Goal: Task Accomplishment & Management: Manage account settings

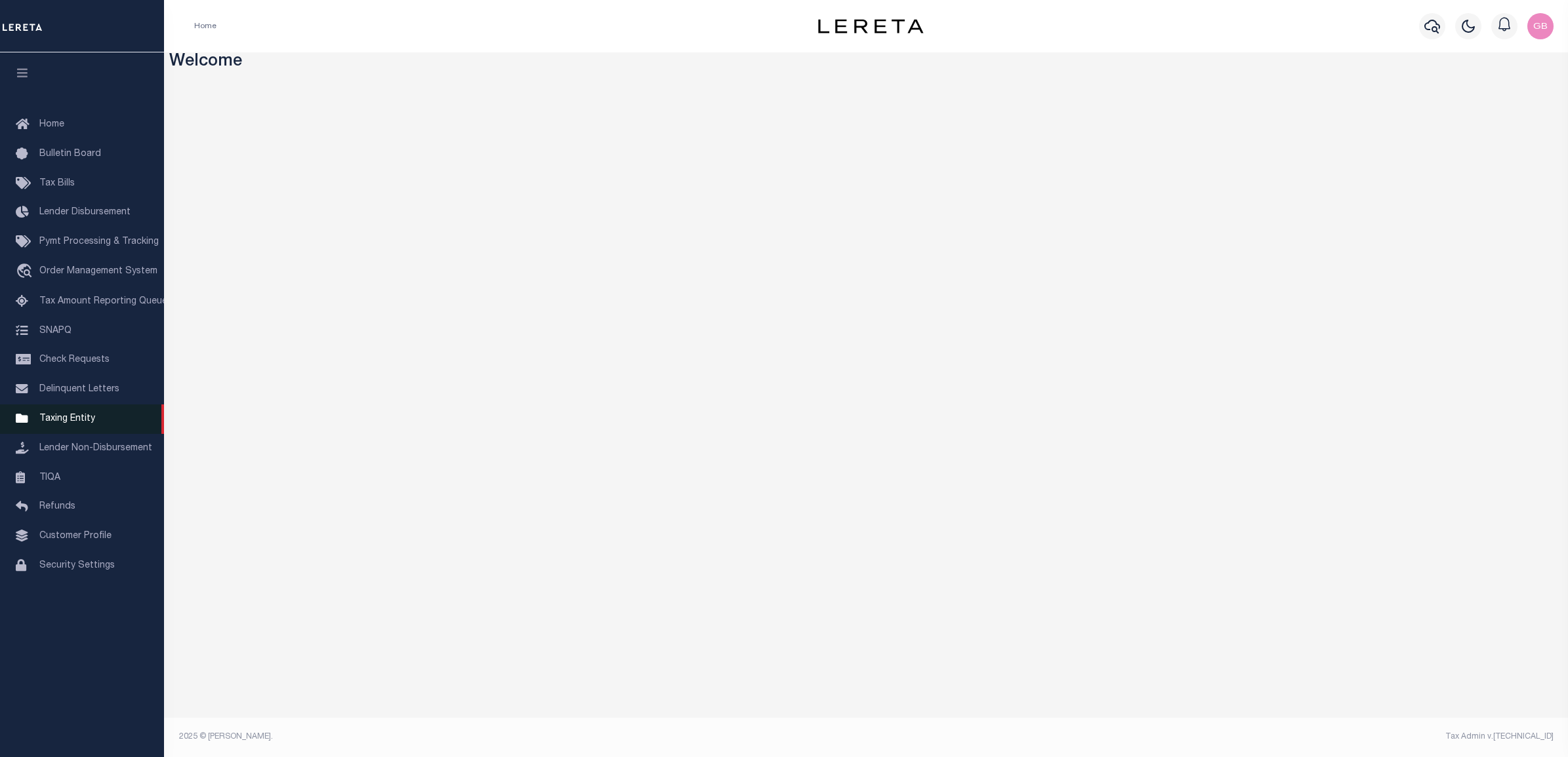
click at [54, 418] on span "Taxing Entity" at bounding box center [67, 418] width 56 height 9
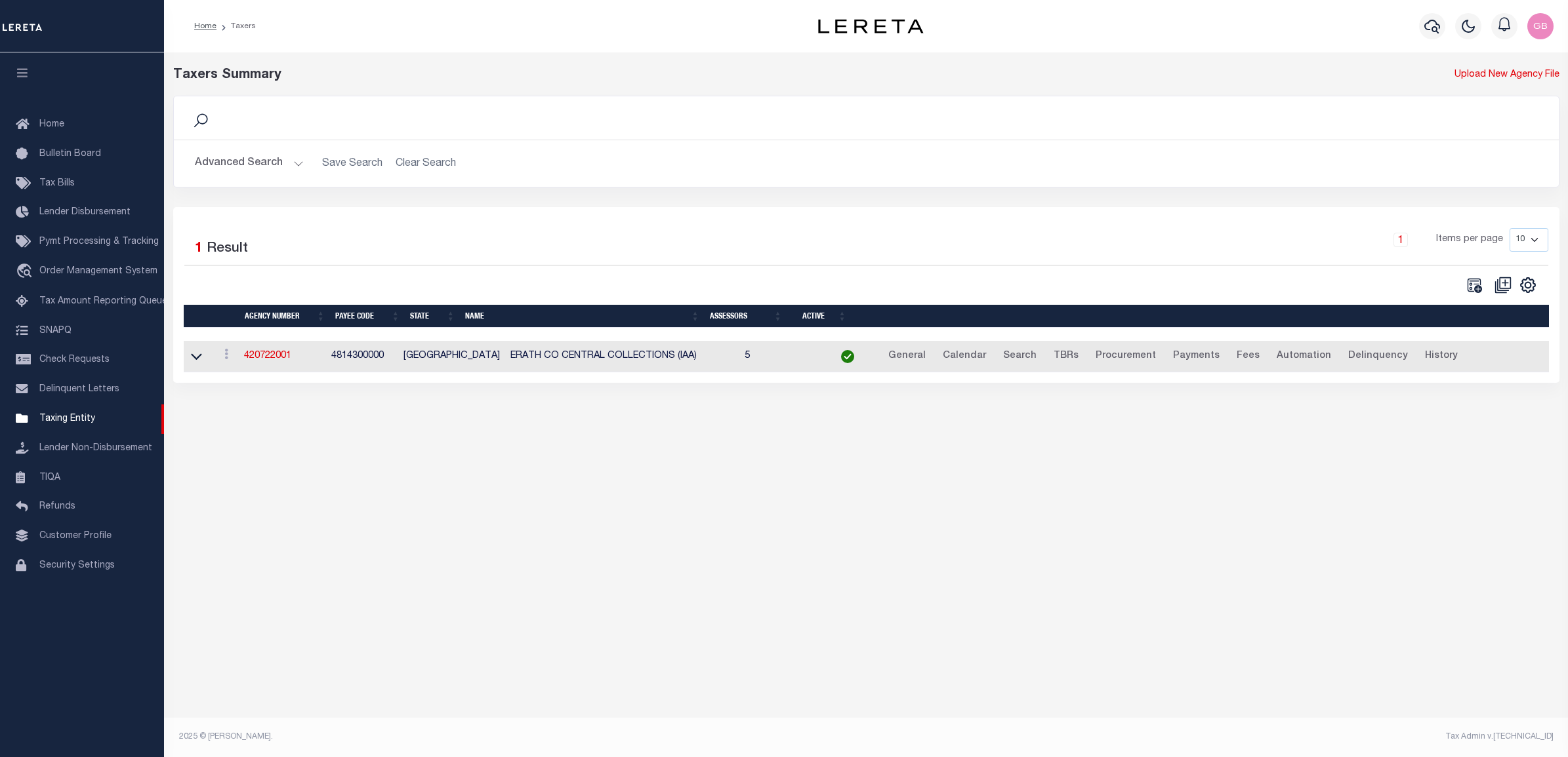
drag, startPoint x: 292, startPoint y: 161, endPoint x: 296, endPoint y: 175, distance: 14.6
click at [293, 163] on button "Advanced Search" at bounding box center [249, 163] width 109 height 26
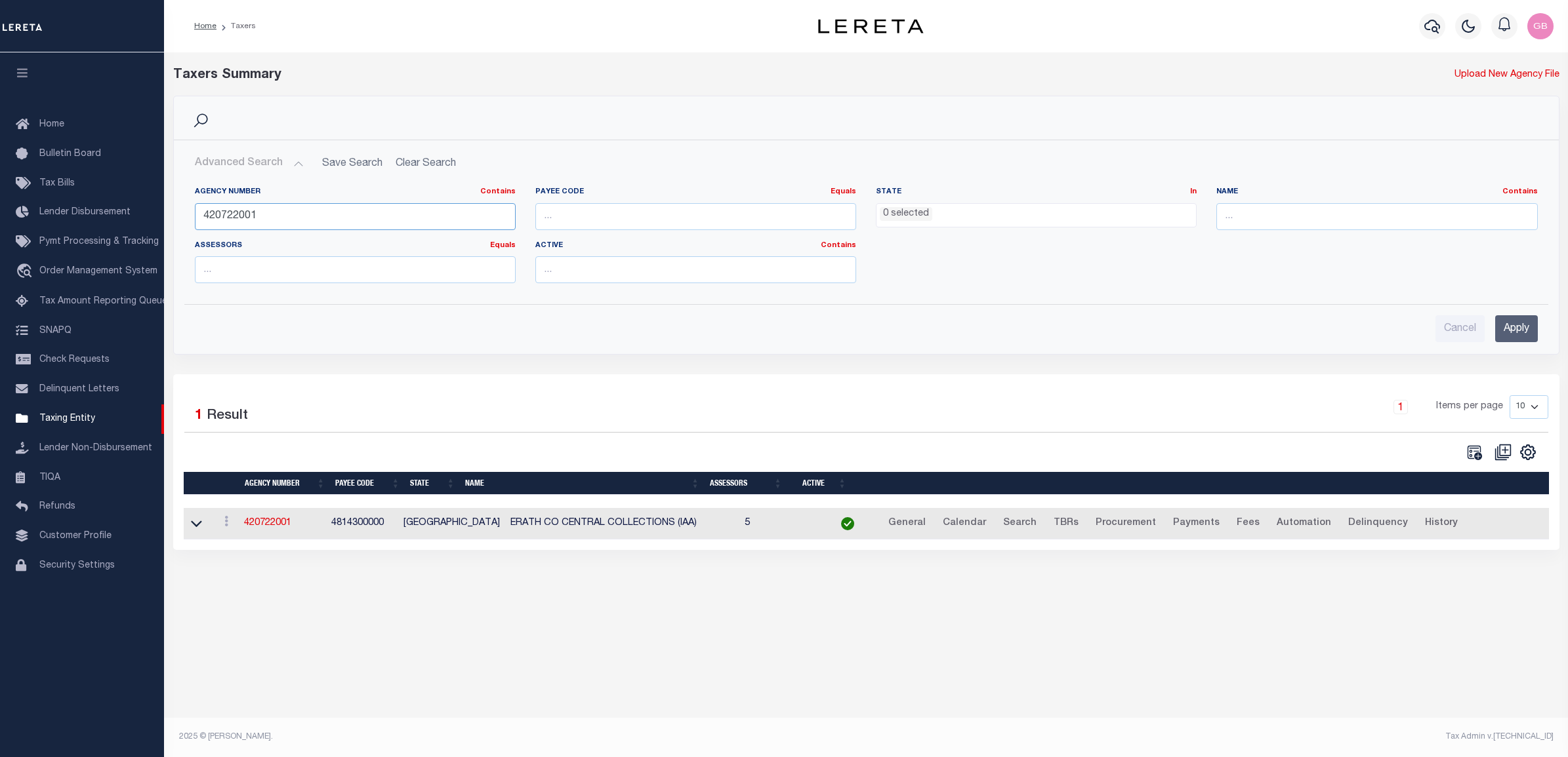
drag, startPoint x: 300, startPoint y: 215, endPoint x: 204, endPoint y: 207, distance: 96.3
click at [165, 208] on div "Search Advanced Search Save Search Clear Search tblPayees_dynamictable_____Defa…" at bounding box center [866, 235] width 1406 height 279
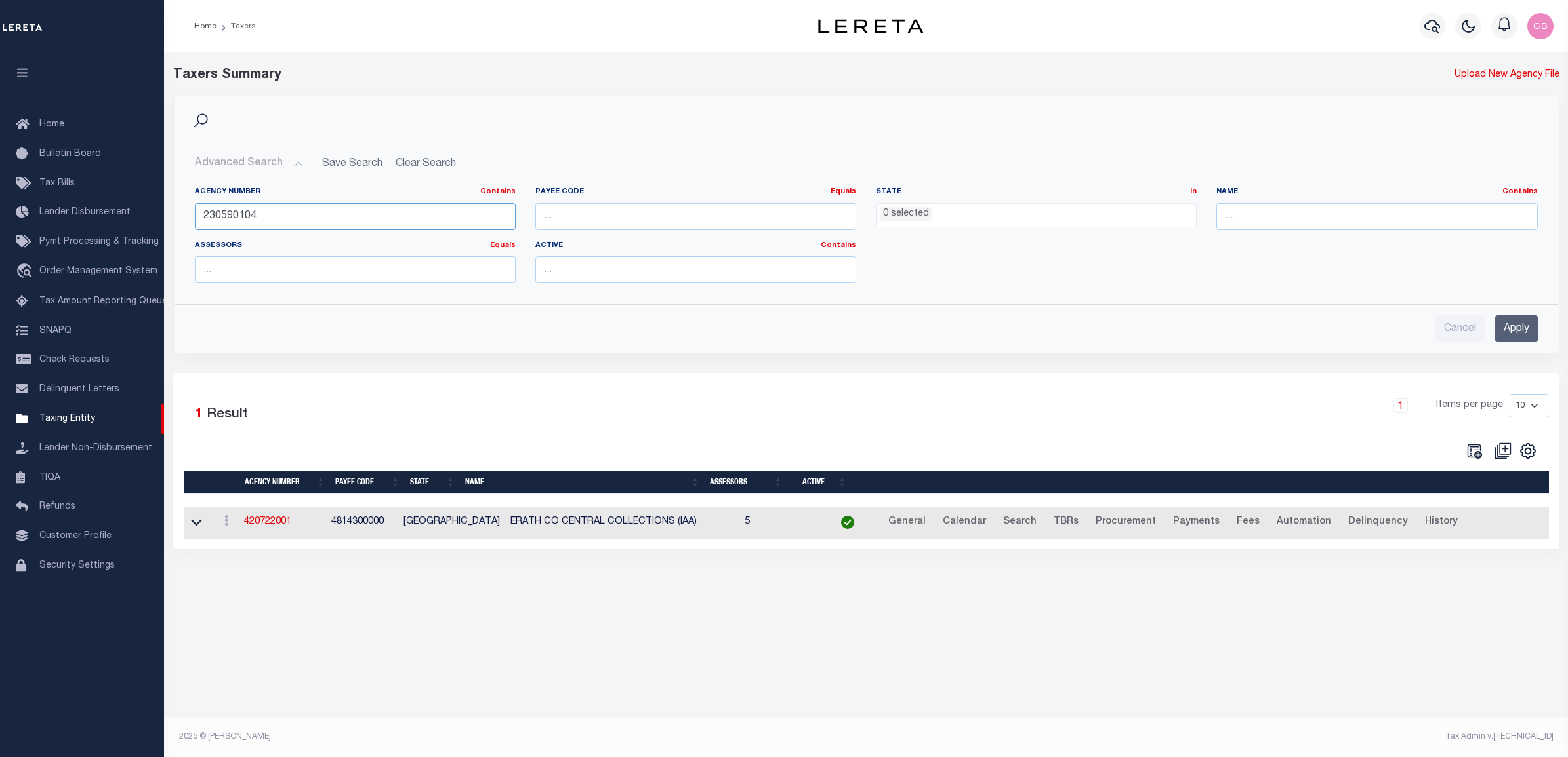
type input "230590104"
click at [1520, 334] on input "Apply" at bounding box center [1516, 328] width 43 height 27
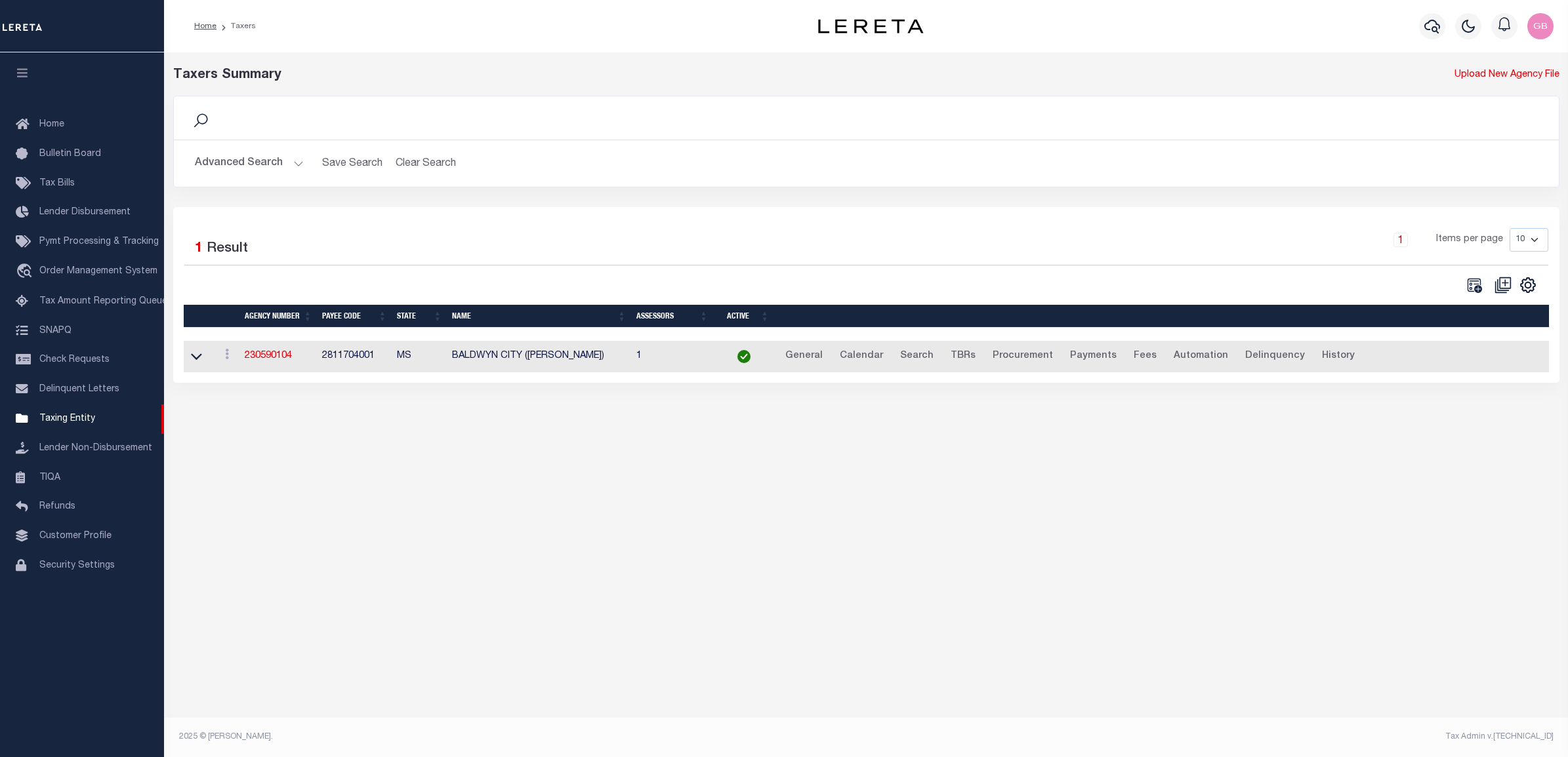
drag, startPoint x: 261, startPoint y: 361, endPoint x: 269, endPoint y: 363, distance: 8.2
click at [261, 361] on link "230590104" at bounding box center [268, 356] width 47 height 9
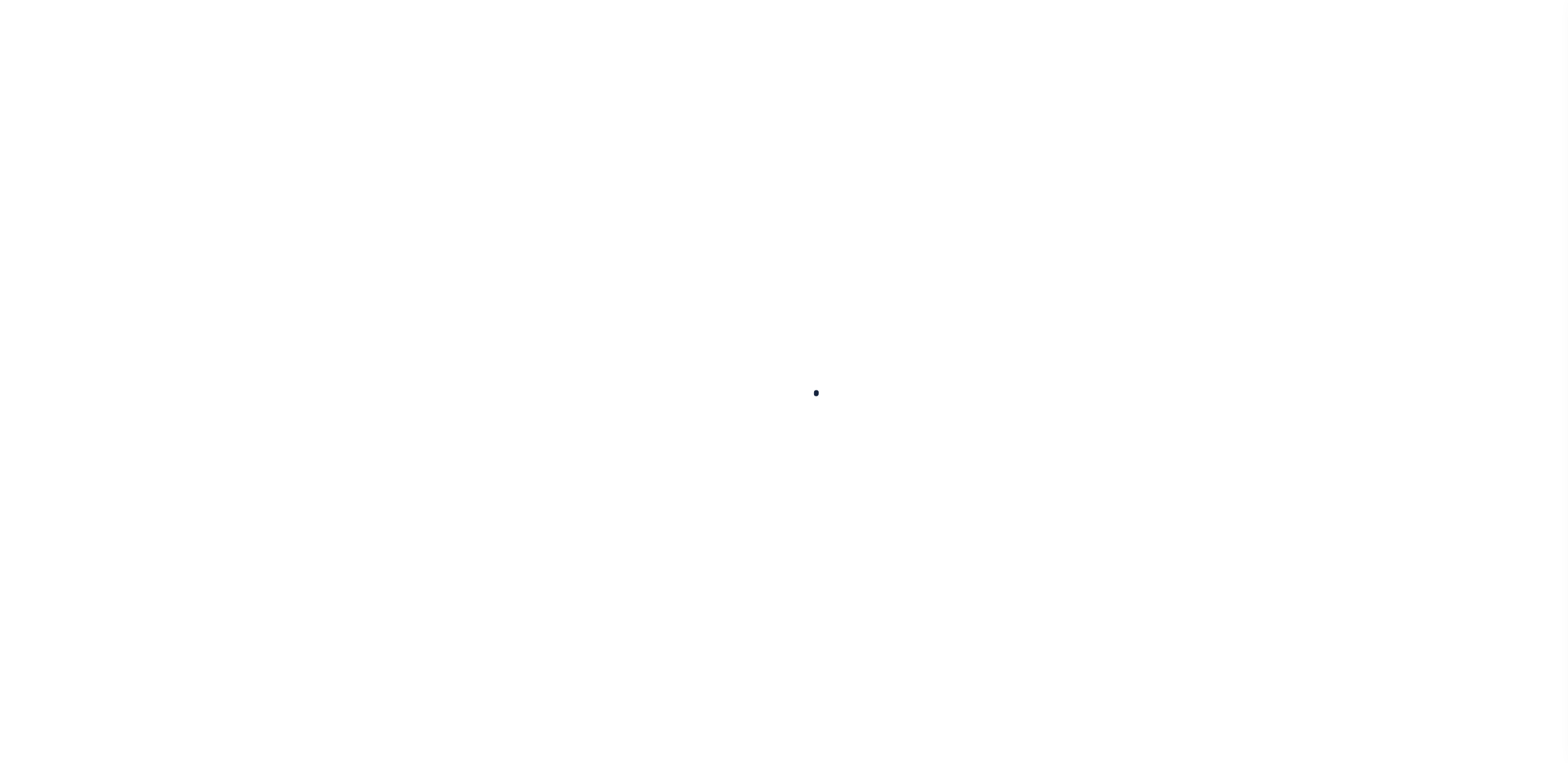
select select
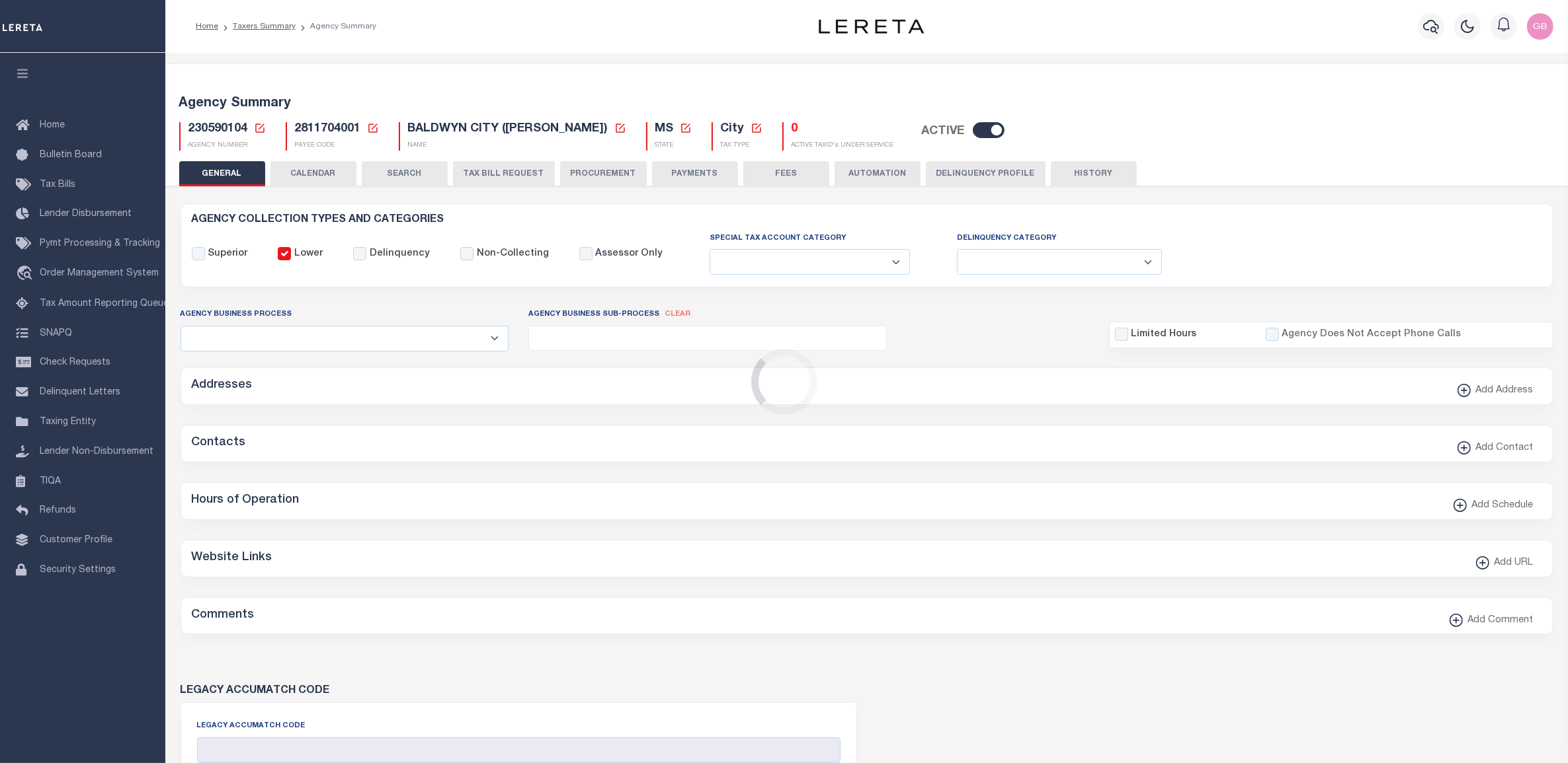
checkbox input "false"
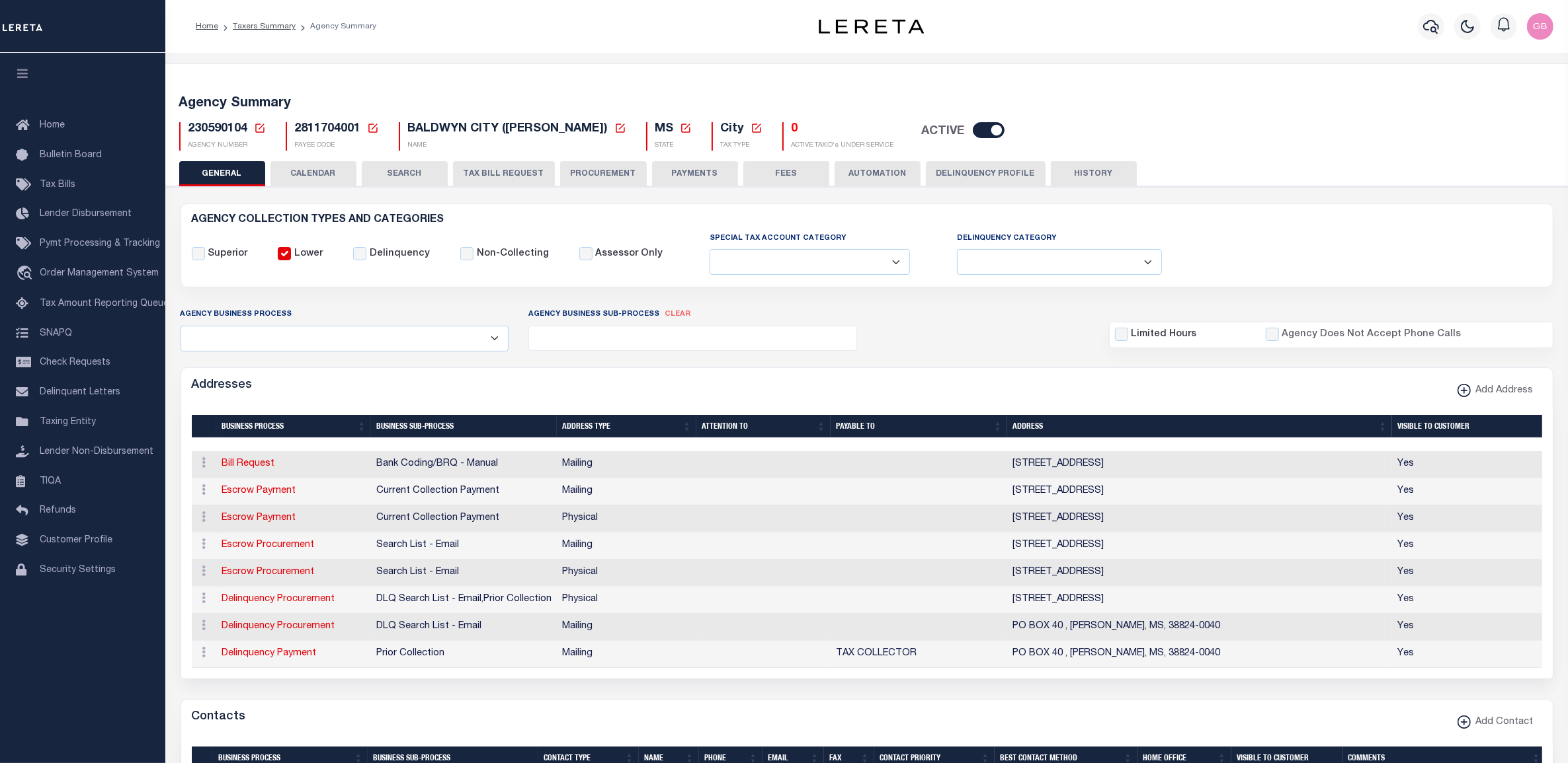
click at [258, 127] on icon at bounding box center [259, 128] width 12 height 12
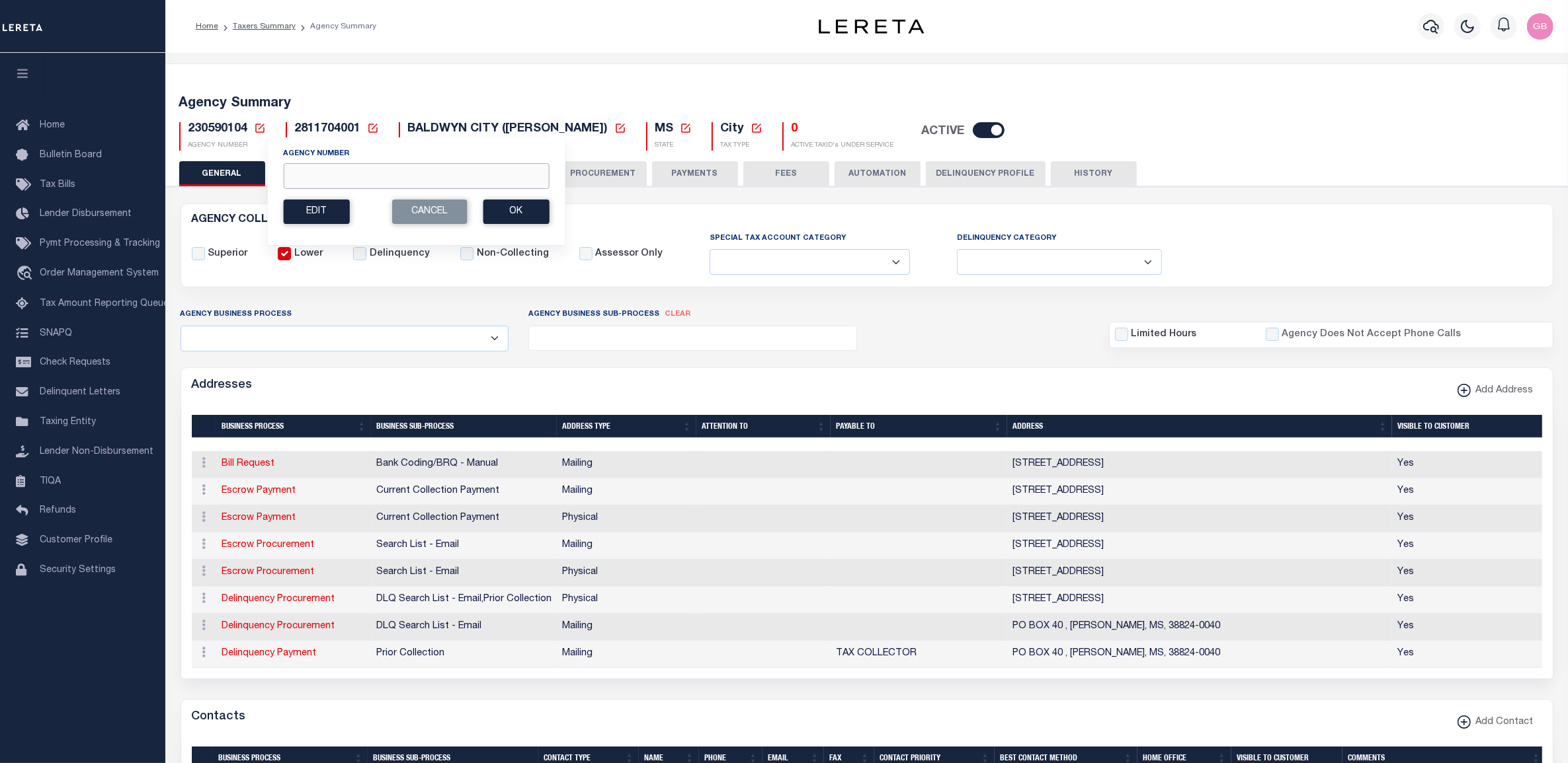
click at [407, 163] on div "Agency Number" at bounding box center [416, 168] width 266 height 41
type input "180120203"
click at [510, 219] on button "Ok" at bounding box center [515, 211] width 66 height 24
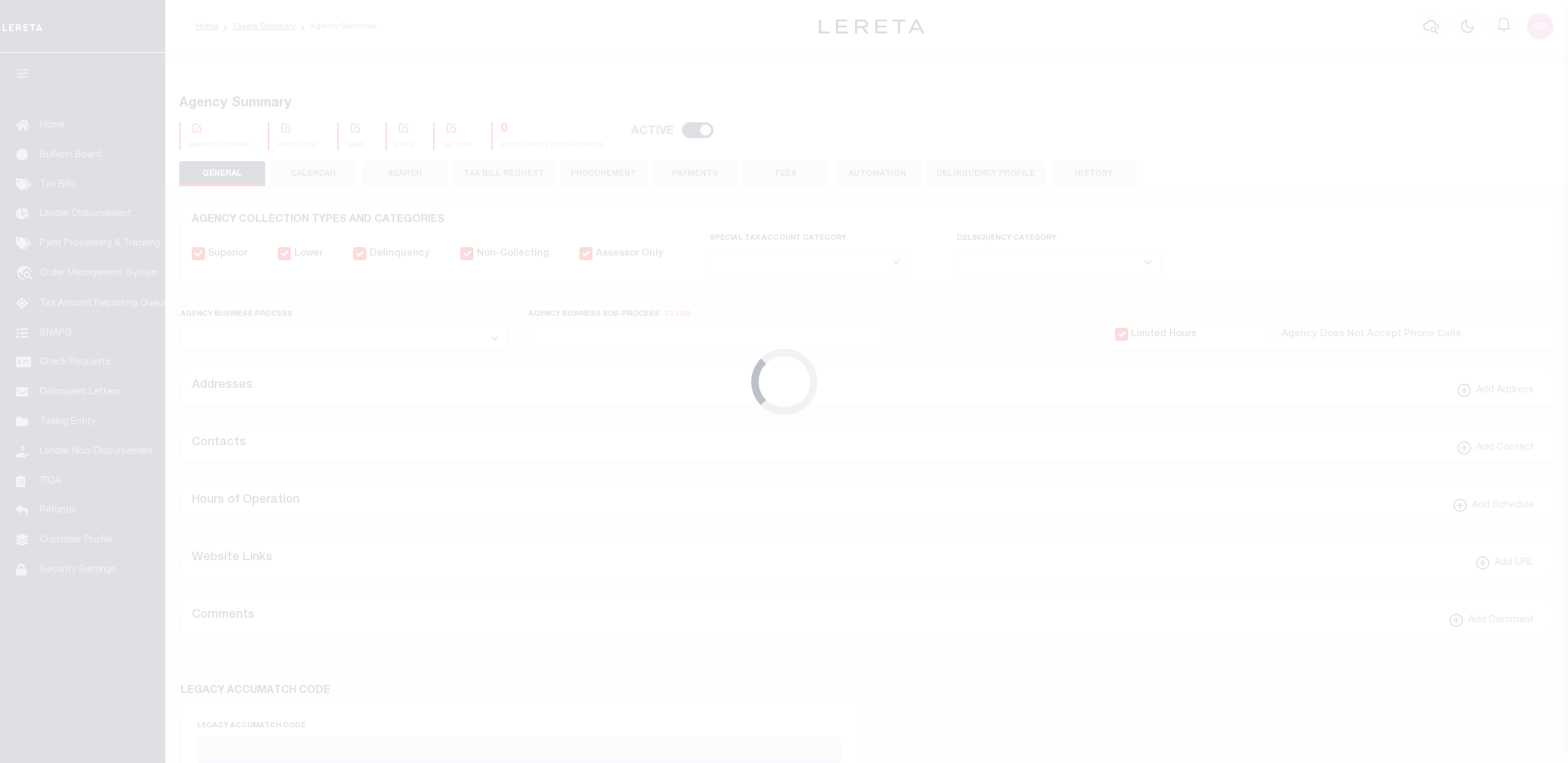
select select
checkbox input "false"
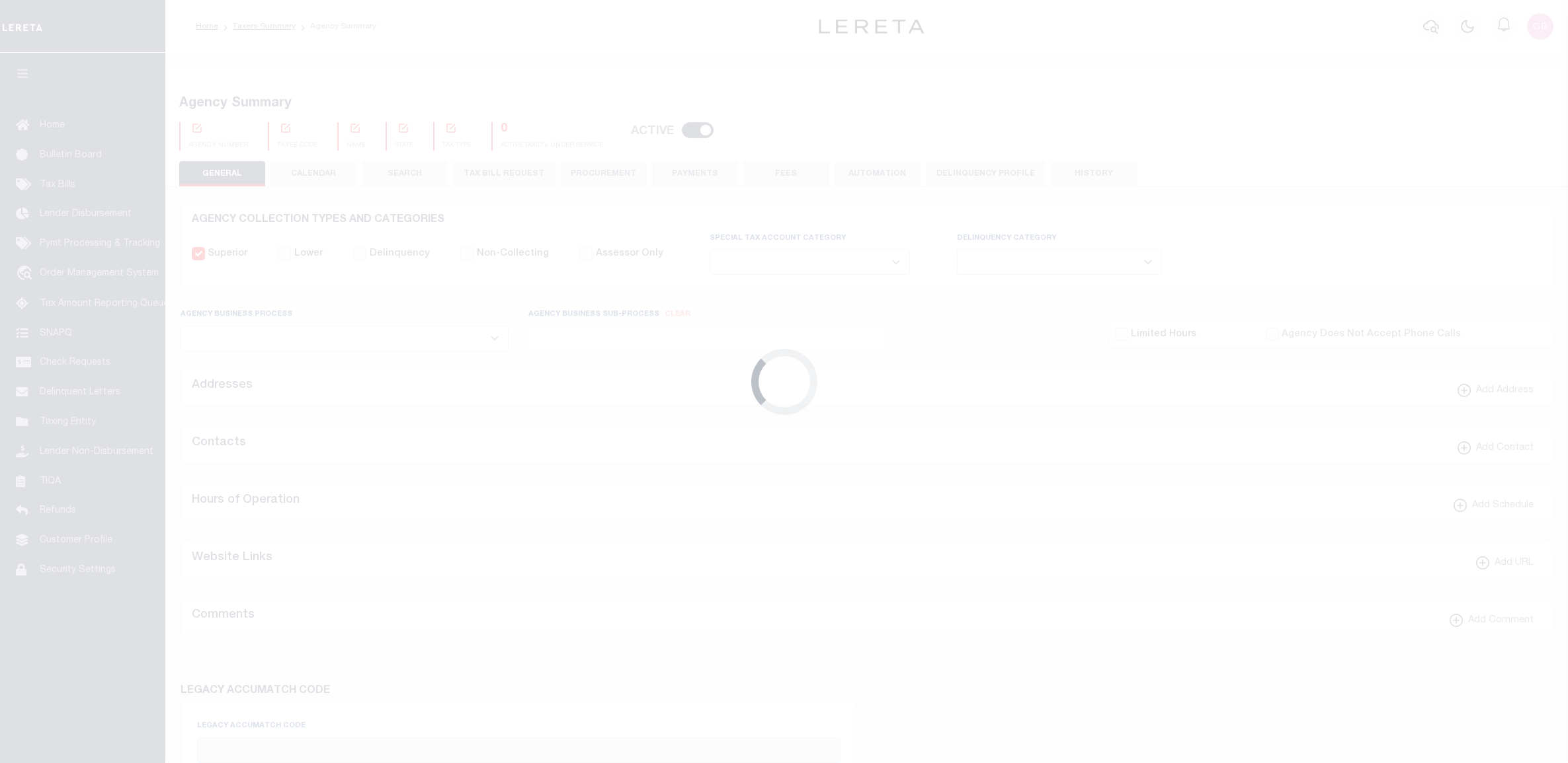
checkbox input "false"
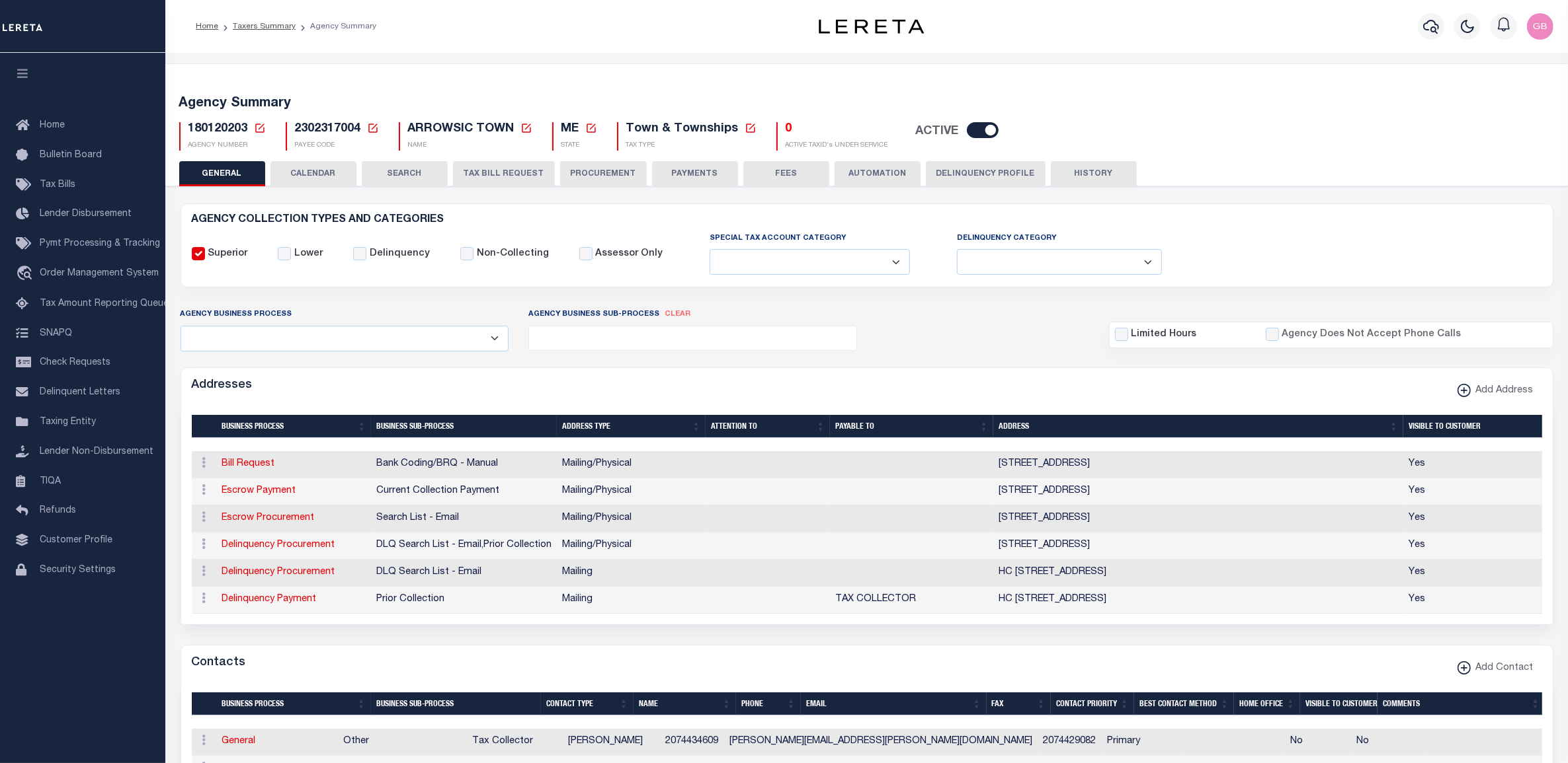
click at [259, 124] on icon at bounding box center [259, 128] width 9 height 9
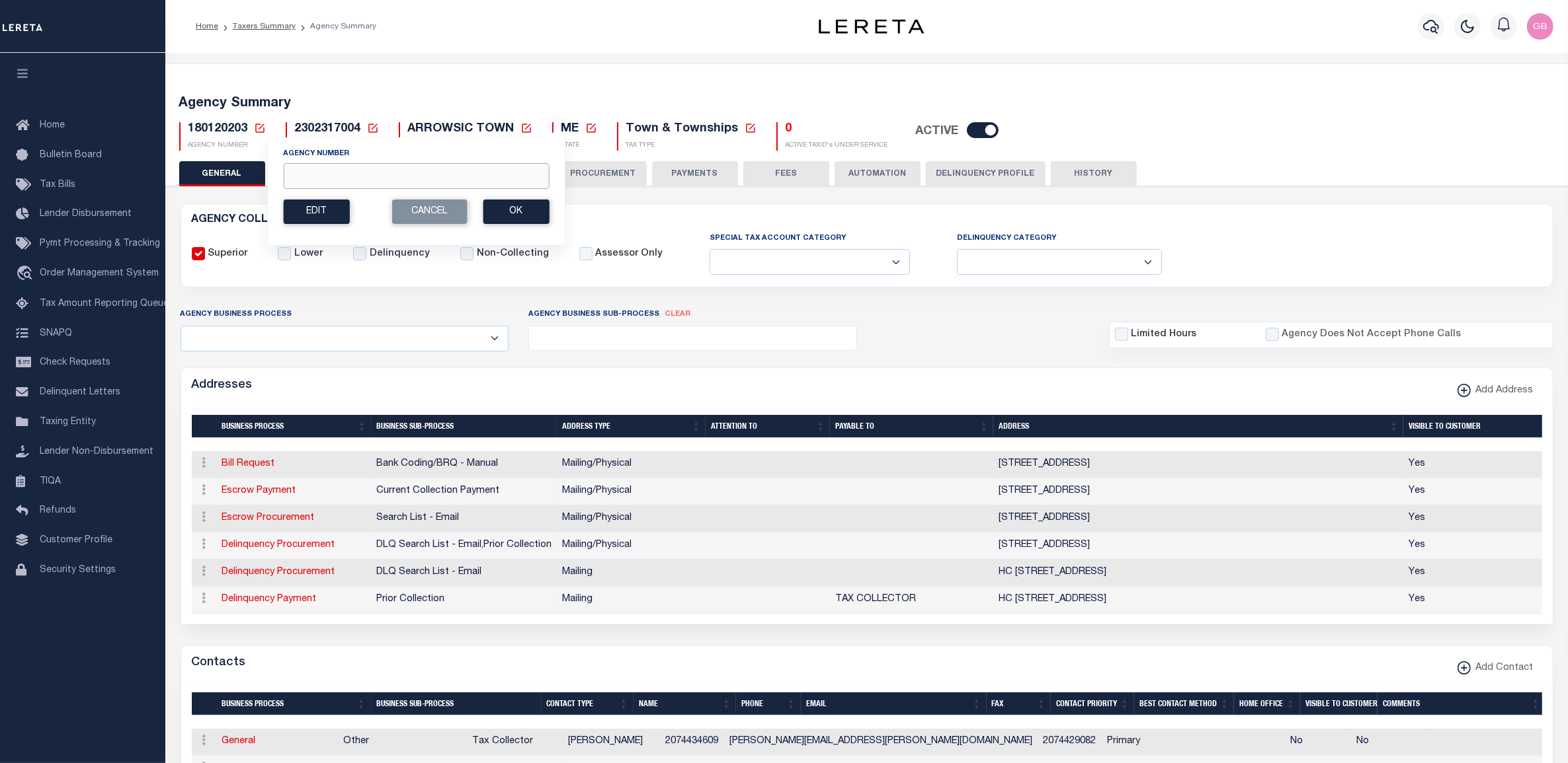
click at [343, 172] on input "Agency Number" at bounding box center [416, 176] width 266 height 26
type input "210500206"
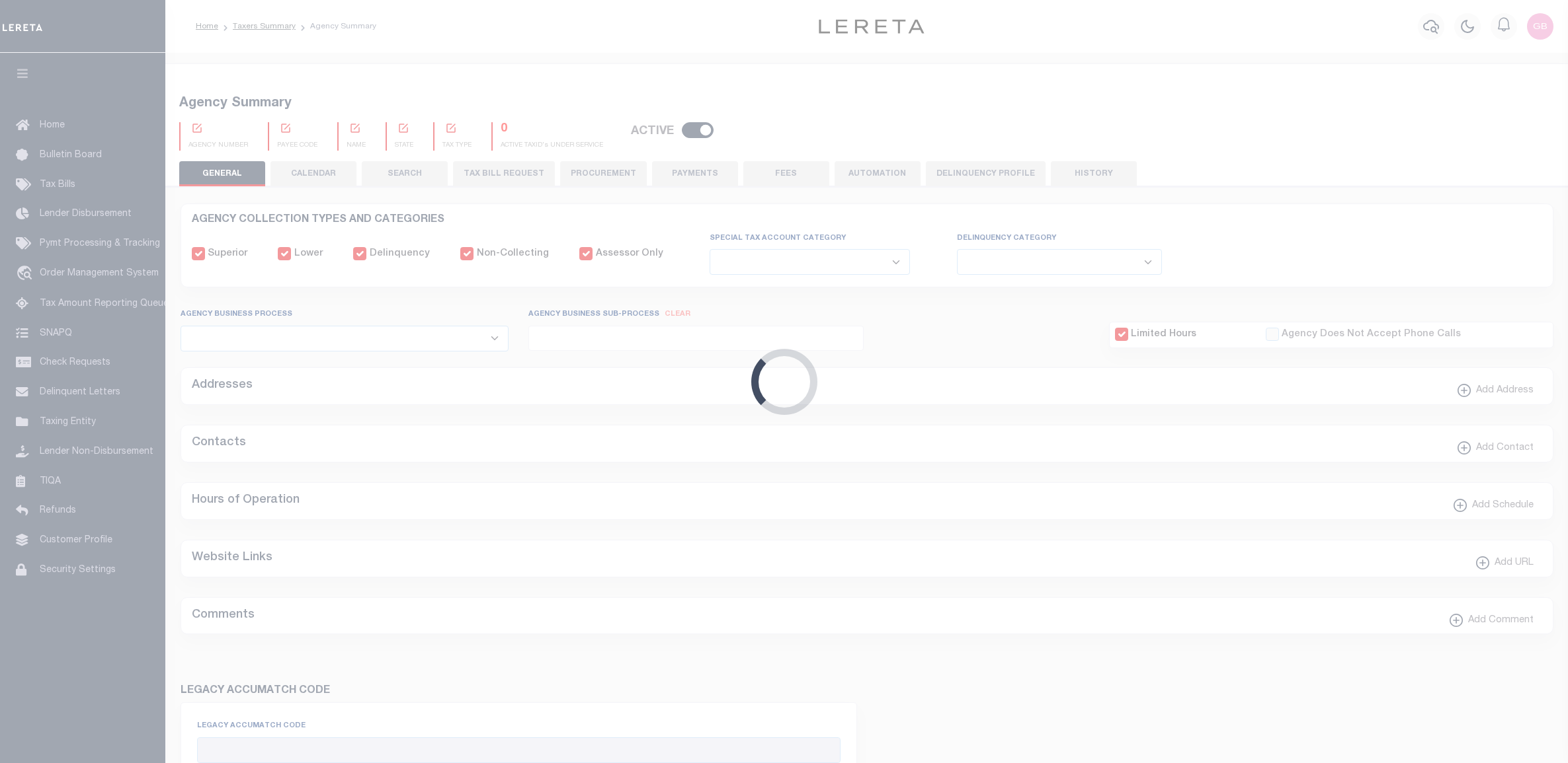
select select
checkbox input "false"
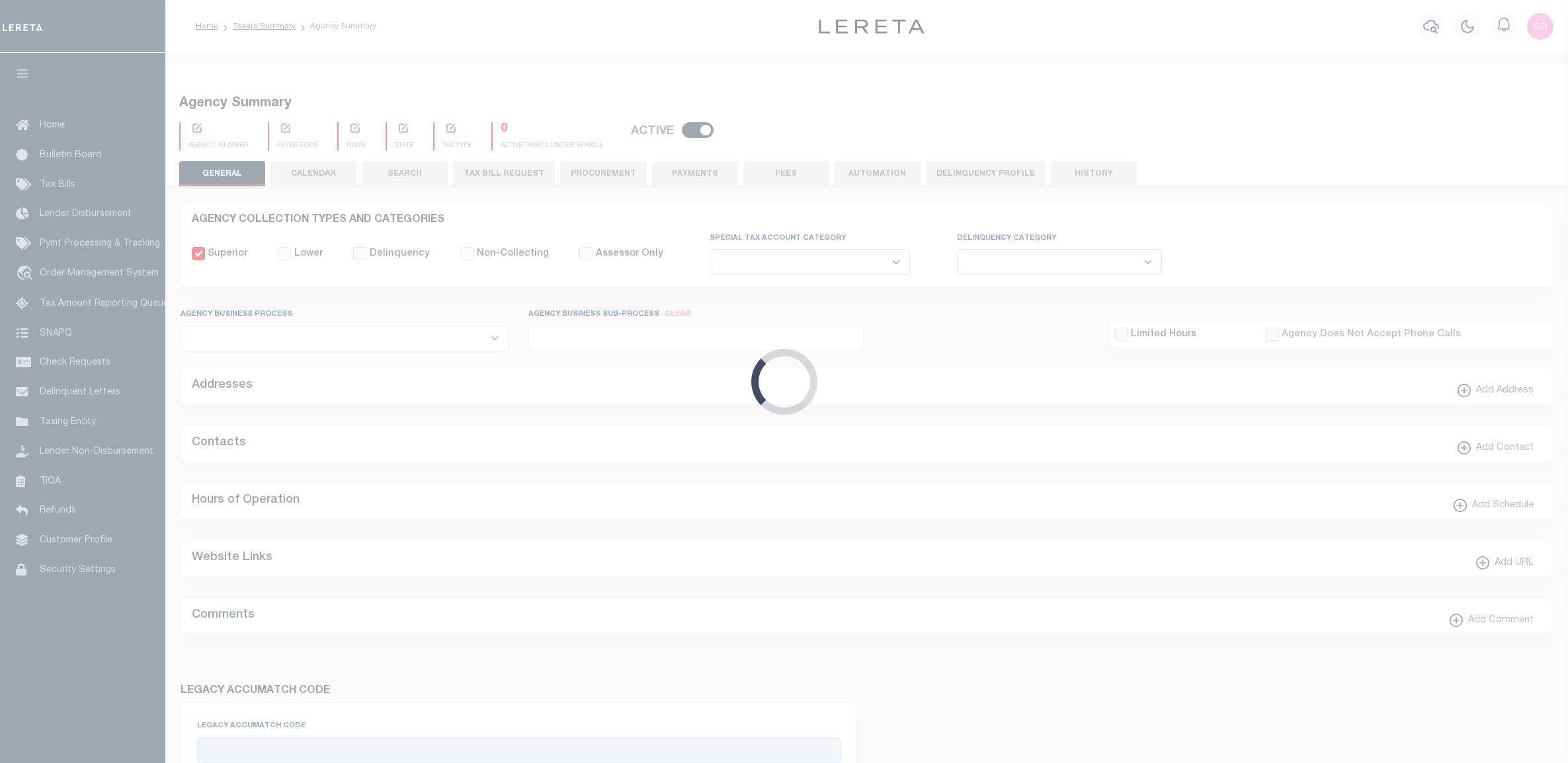
checkbox input "false"
type input "2609941008"
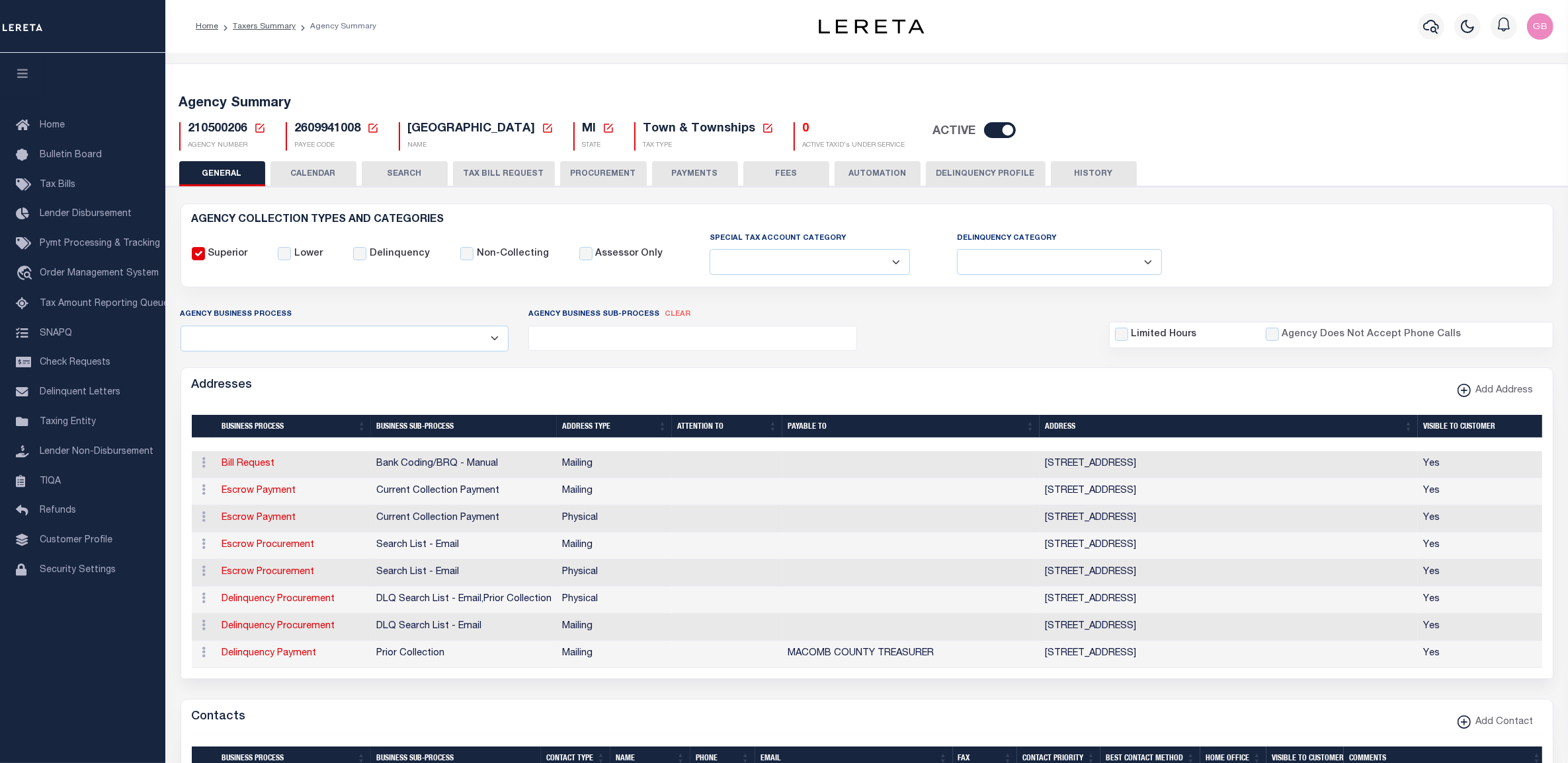
drag, startPoint x: 258, startPoint y: 124, endPoint x: 265, endPoint y: 142, distance: 19.3
click at [258, 124] on icon at bounding box center [259, 128] width 9 height 9
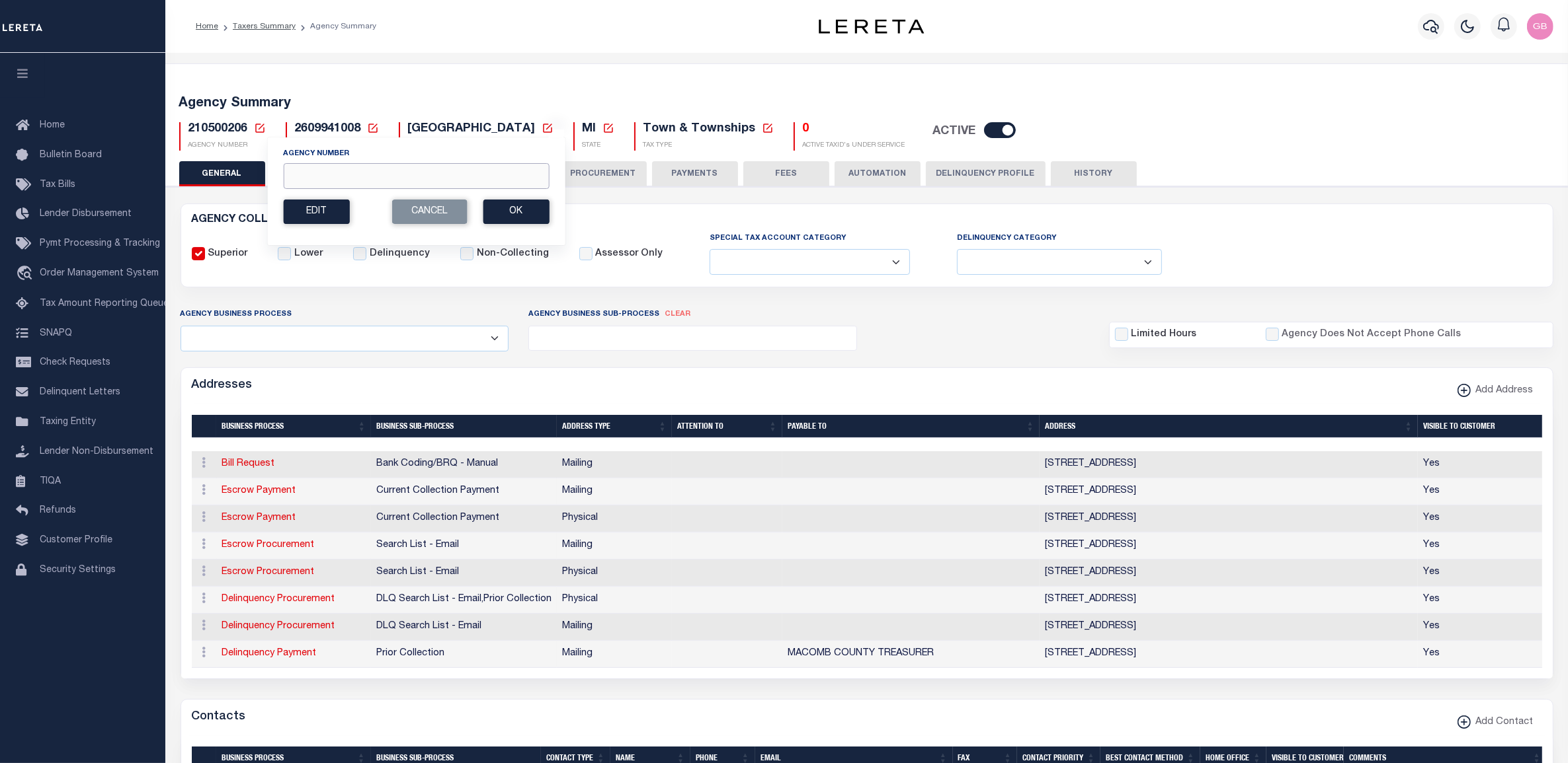
drag, startPoint x: 313, startPoint y: 170, endPoint x: 311, endPoint y: 162, distance: 8.2
click at [313, 170] on input "Agency Number" at bounding box center [416, 176] width 266 height 26
type input "370020000"
click at [531, 212] on button "Ok" at bounding box center [515, 211] width 66 height 24
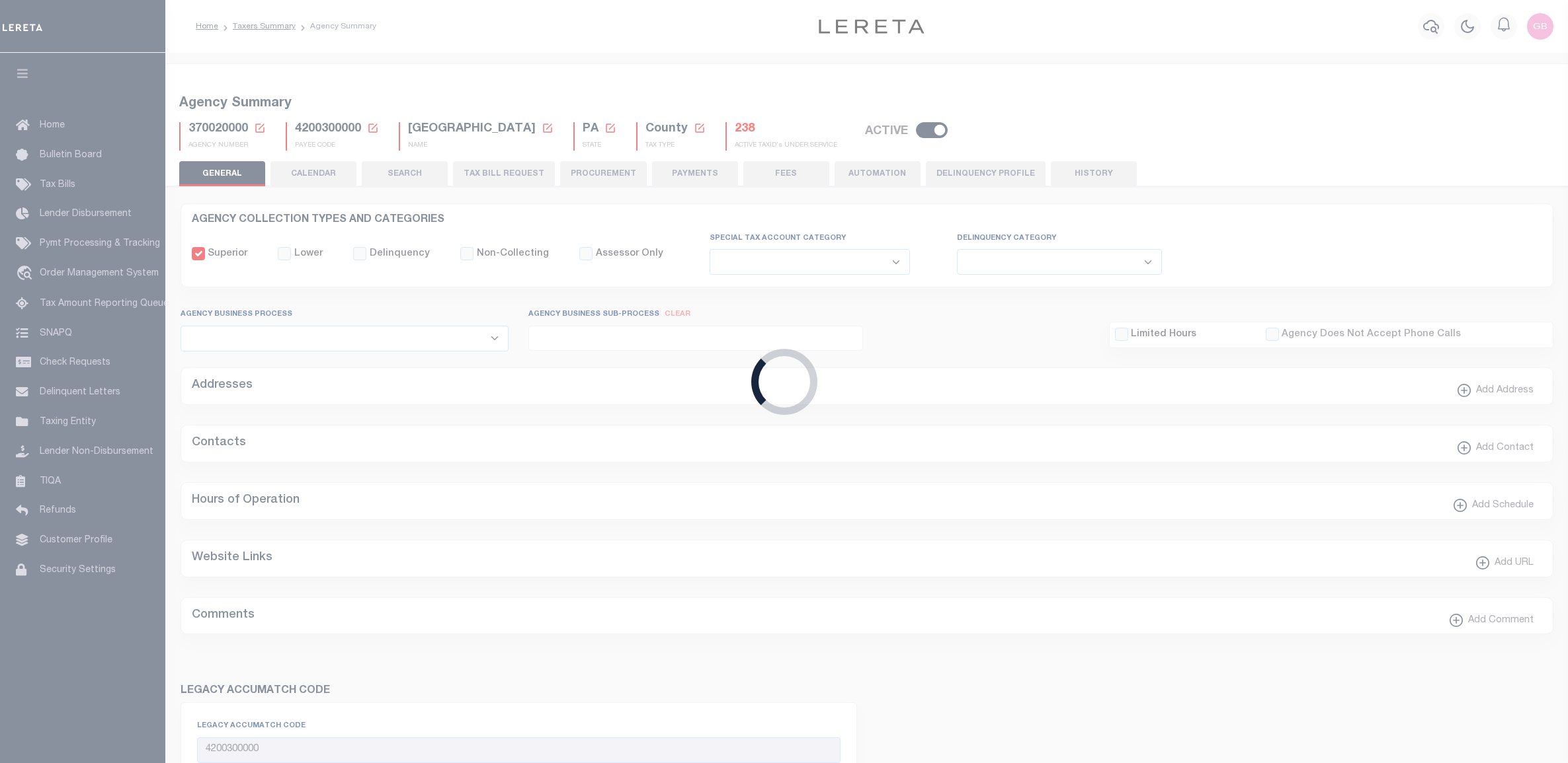
select select
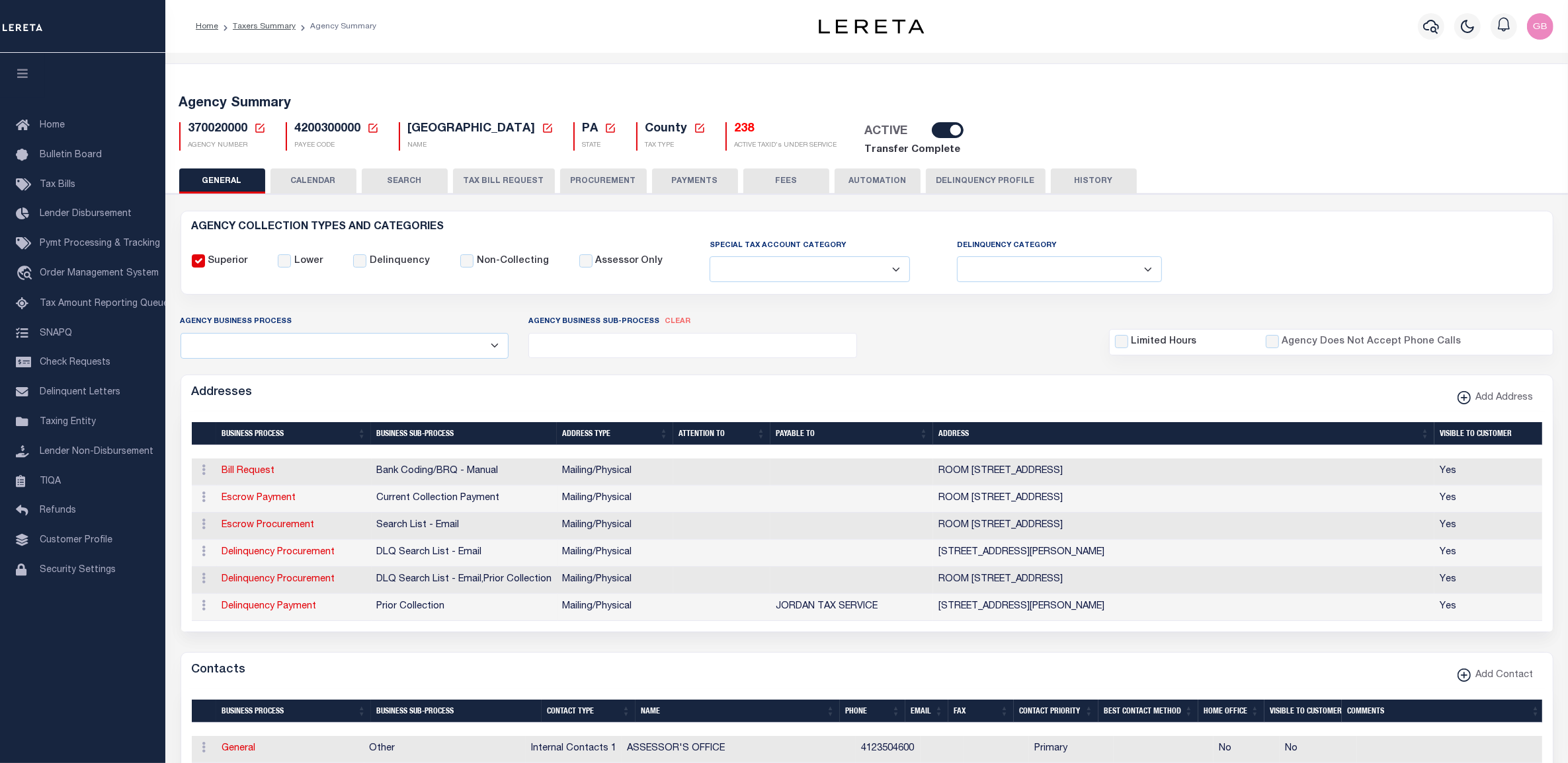
click at [257, 124] on icon at bounding box center [259, 128] width 9 height 9
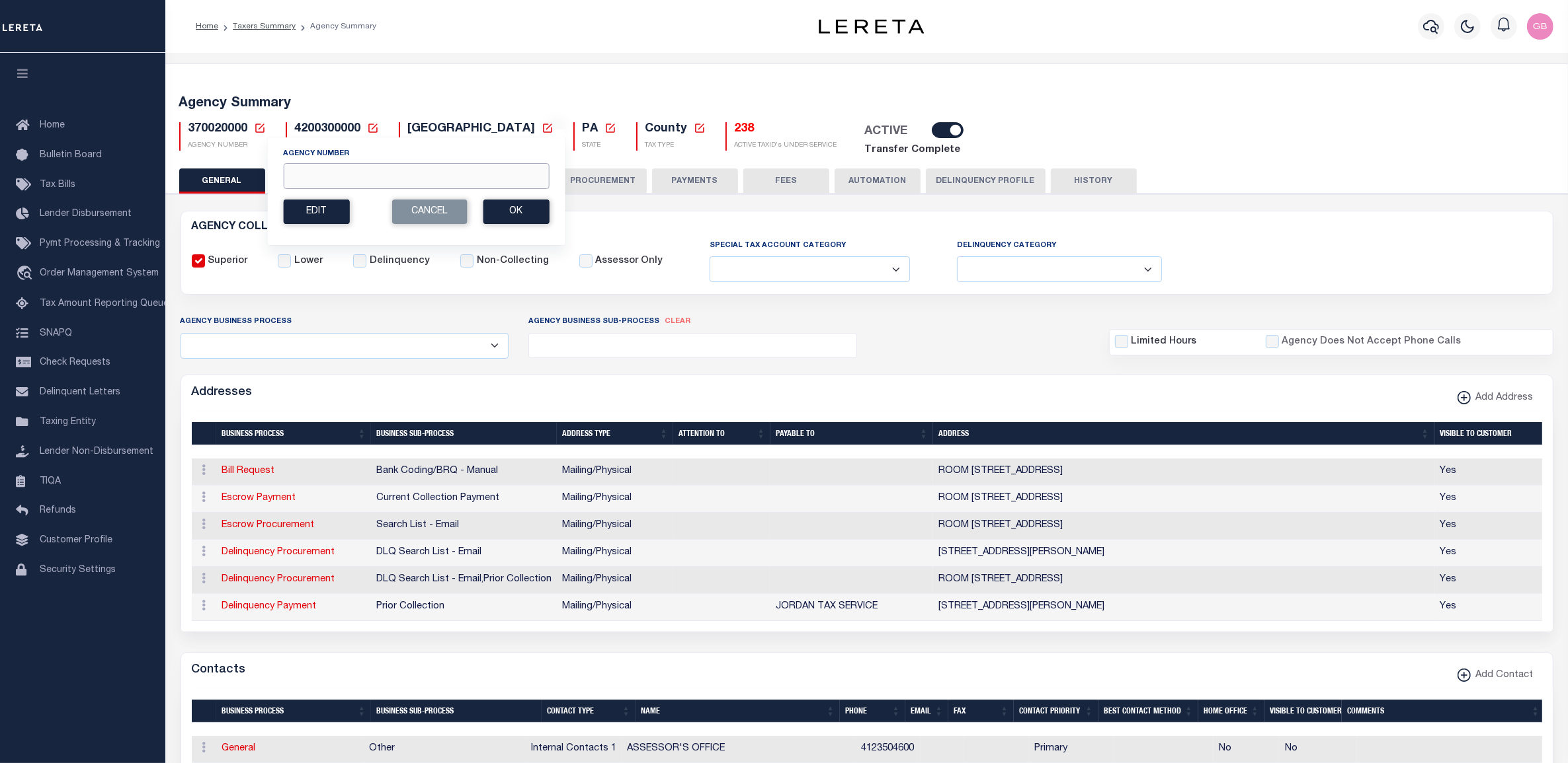
click at [309, 172] on input "Agency Number" at bounding box center [416, 176] width 266 height 26
type input "040190000"
click at [517, 203] on button "Ok" at bounding box center [515, 211] width 66 height 24
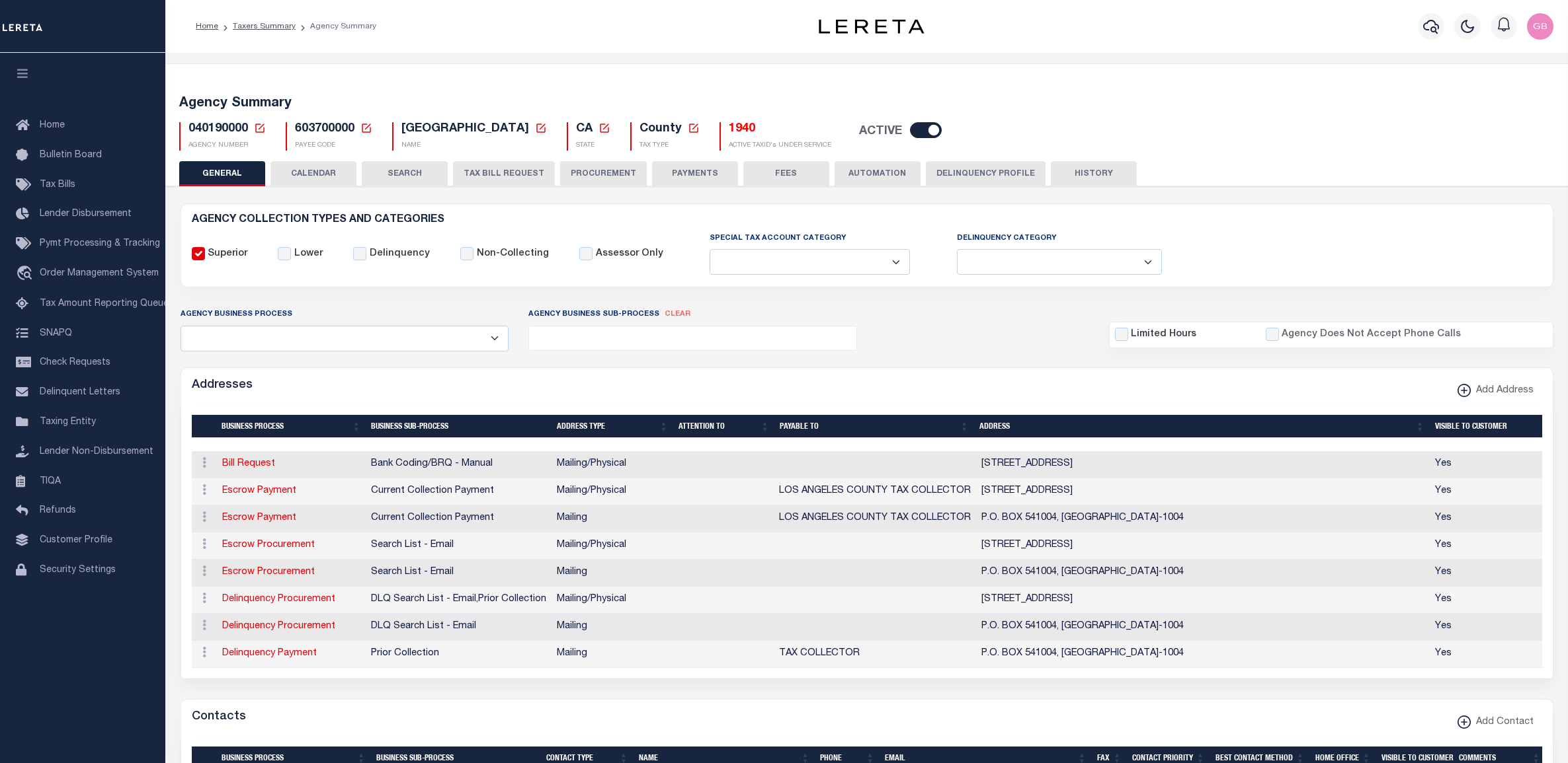
select select
click at [258, 124] on icon at bounding box center [259, 128] width 9 height 9
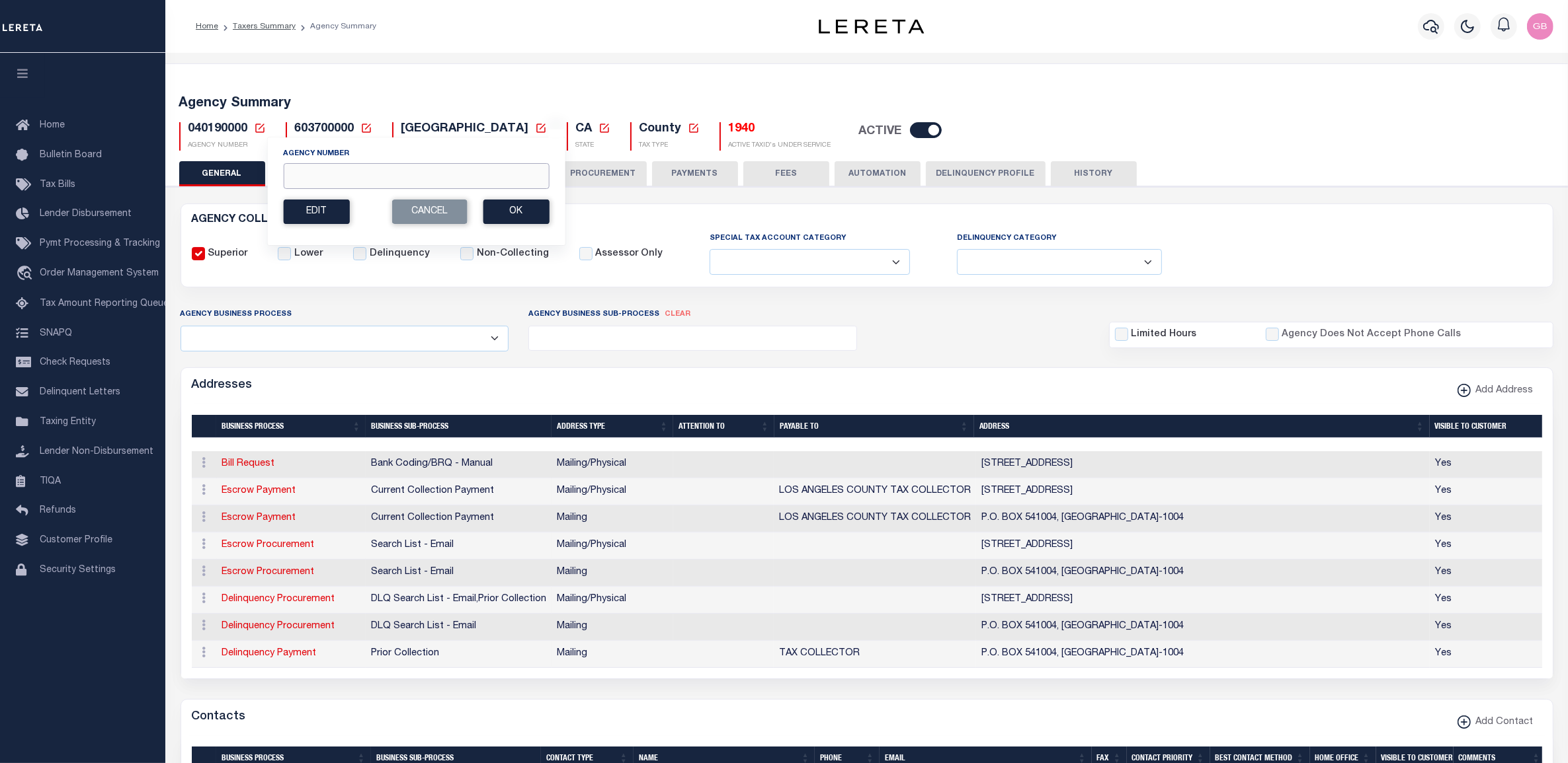
click at [490, 175] on input "Agency Number" at bounding box center [416, 176] width 266 height 26
type input "080010101"
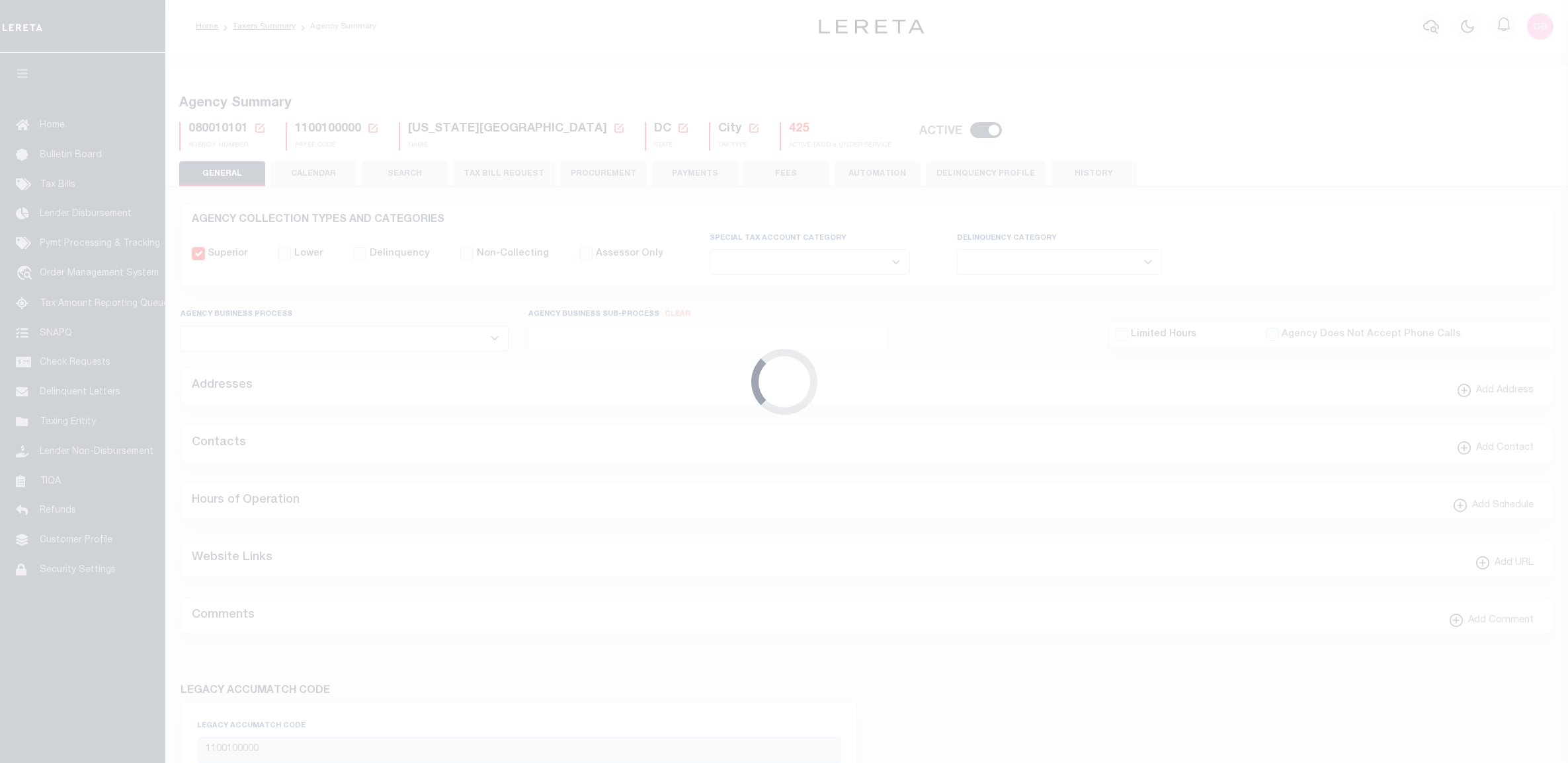
select select
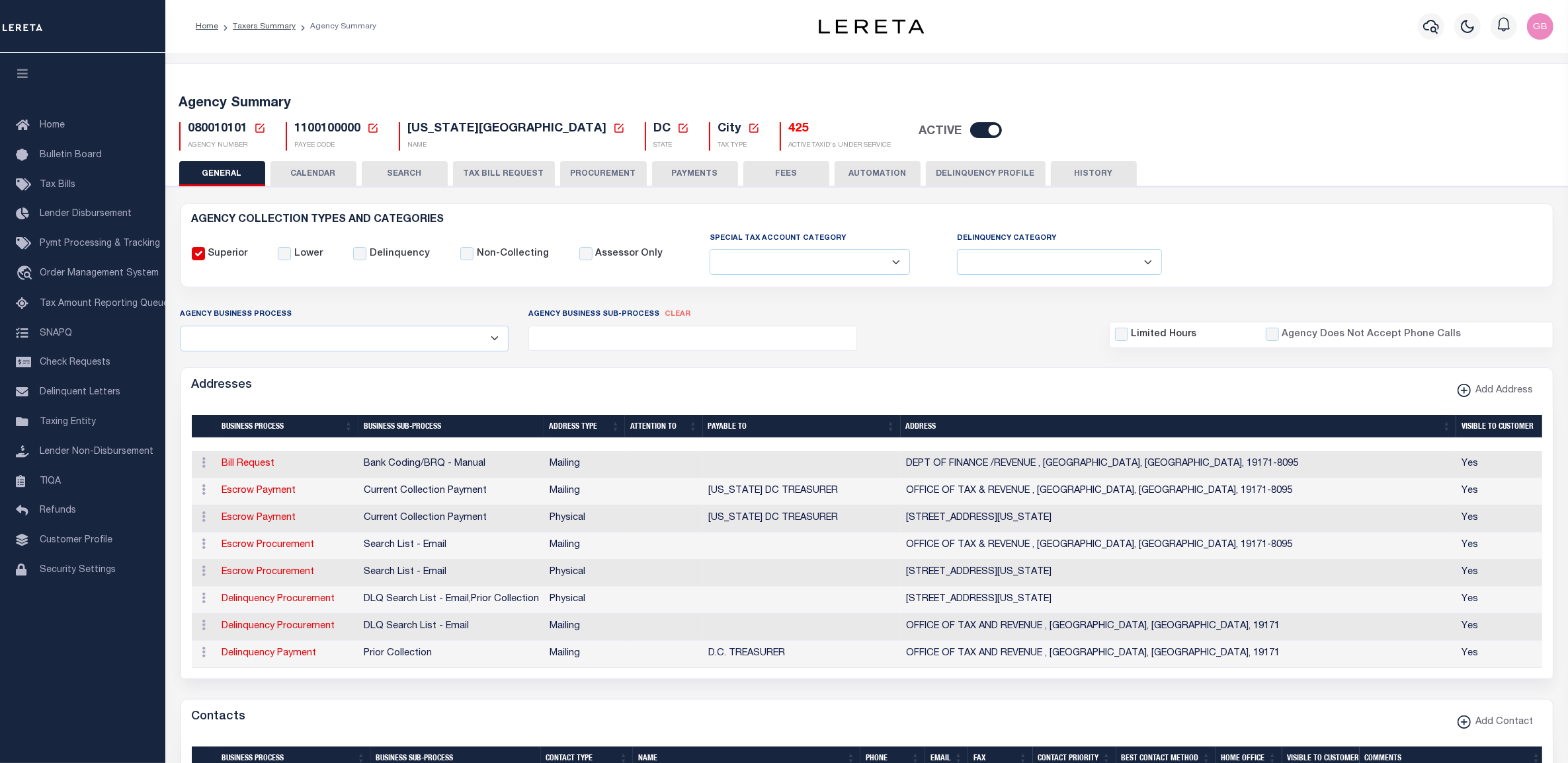
click at [261, 127] on icon at bounding box center [259, 128] width 12 height 12
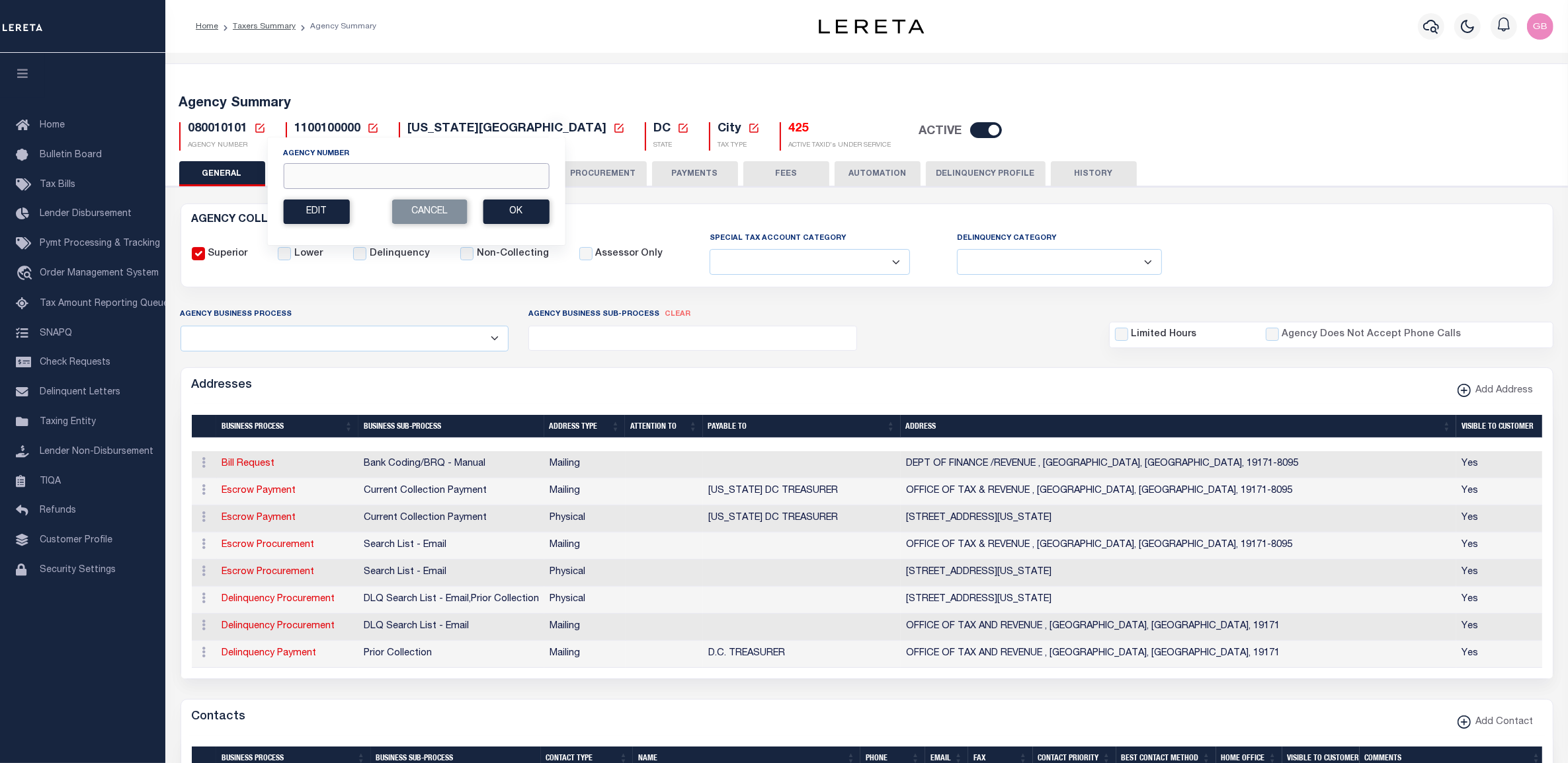
drag, startPoint x: 355, startPoint y: 179, endPoint x: 332, endPoint y: 153, distance: 34.7
click at [358, 169] on input "Agency Number" at bounding box center [416, 176] width 266 height 26
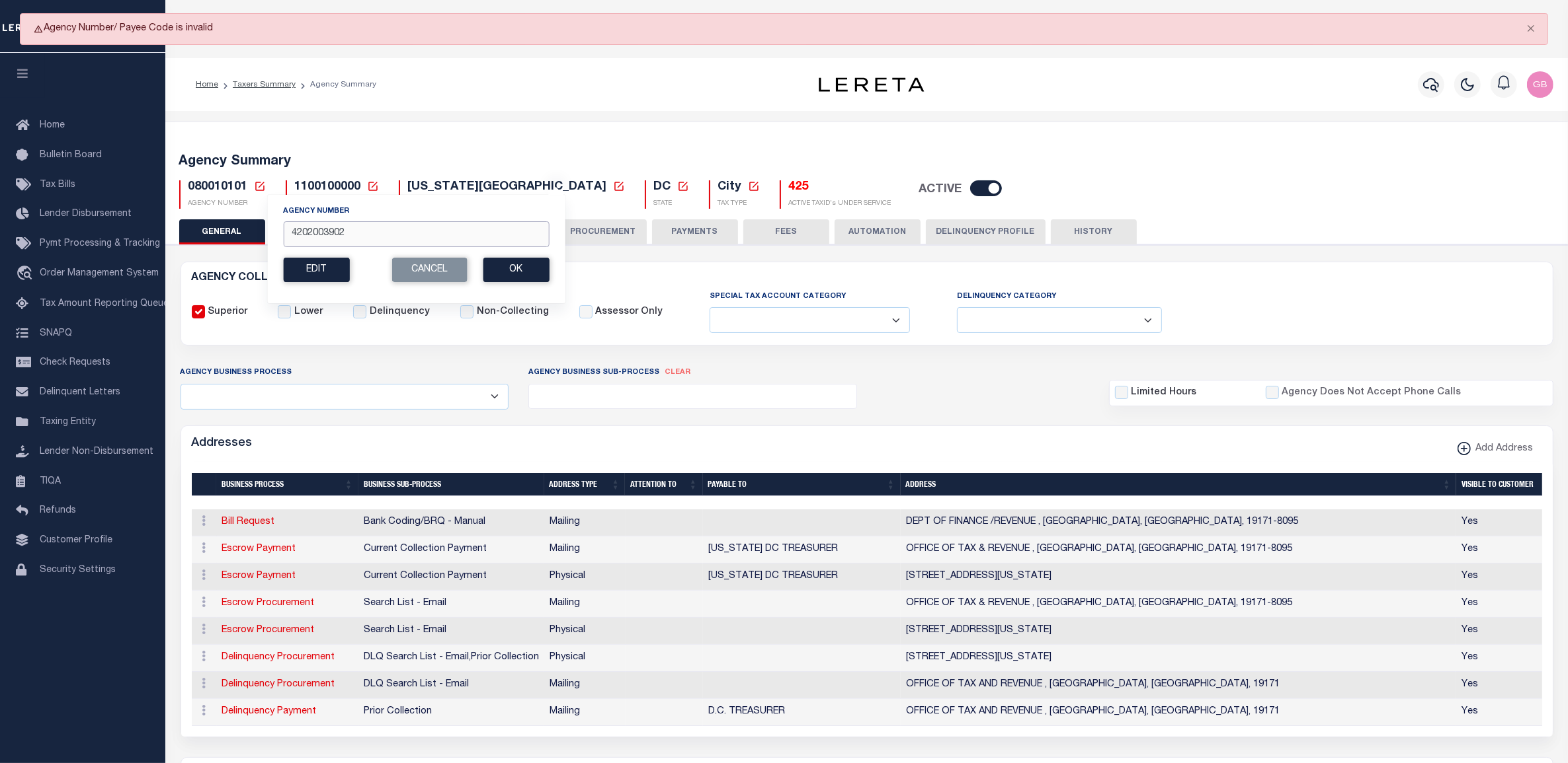
click at [323, 236] on input "4202003902" at bounding box center [416, 234] width 266 height 26
type input "420203902"
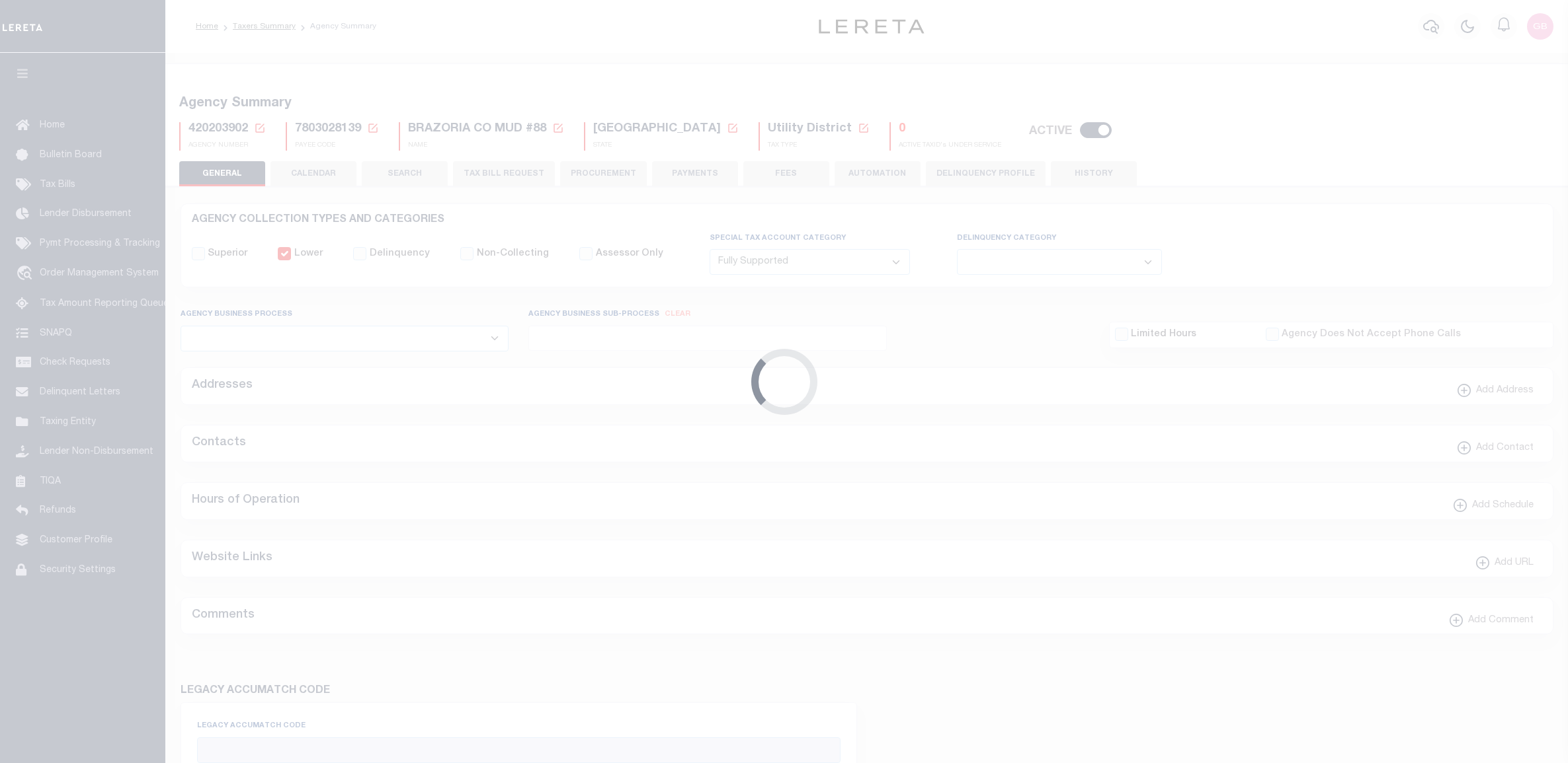
select select "1"
select select
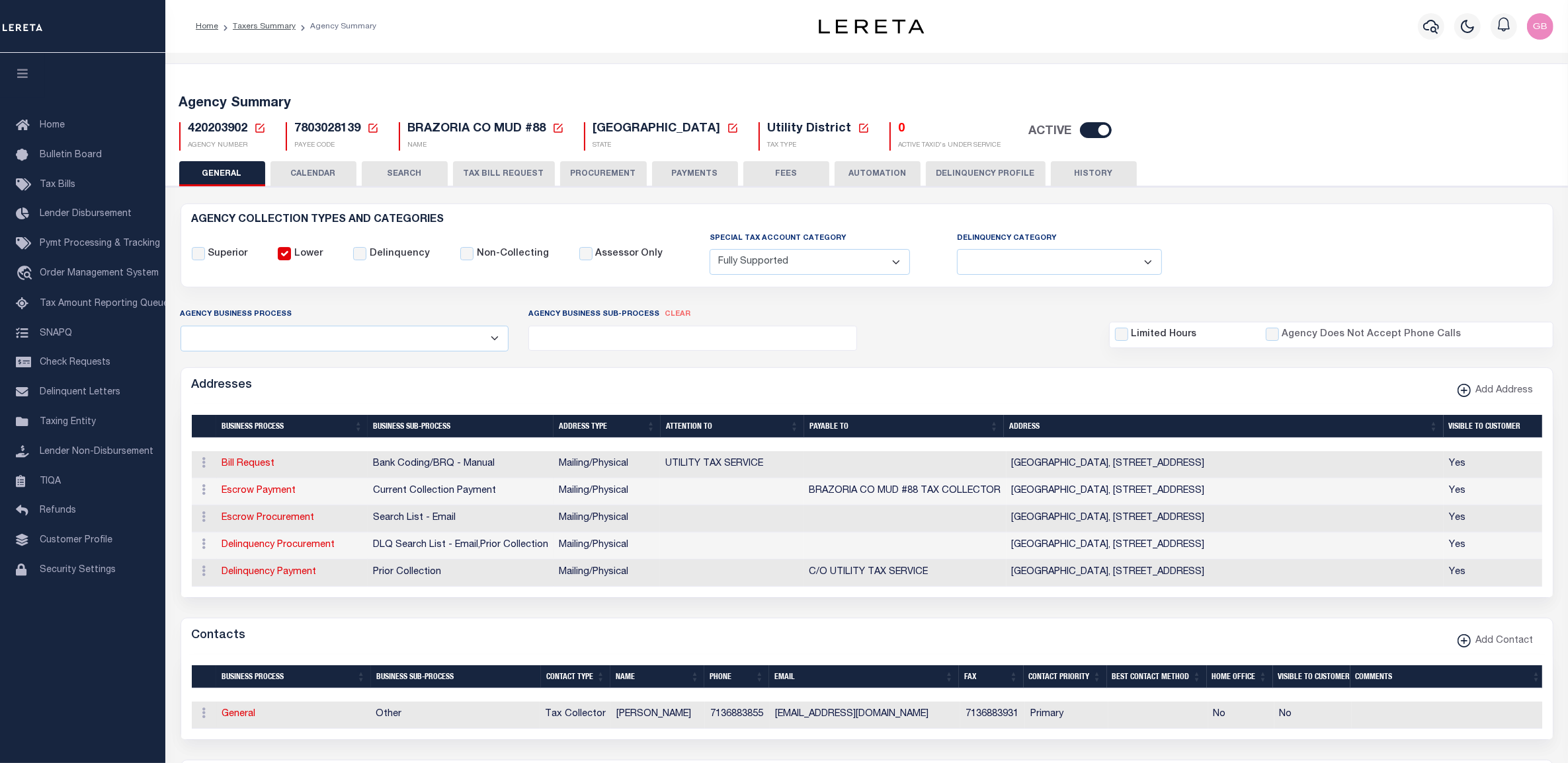
click at [260, 124] on icon at bounding box center [259, 128] width 12 height 12
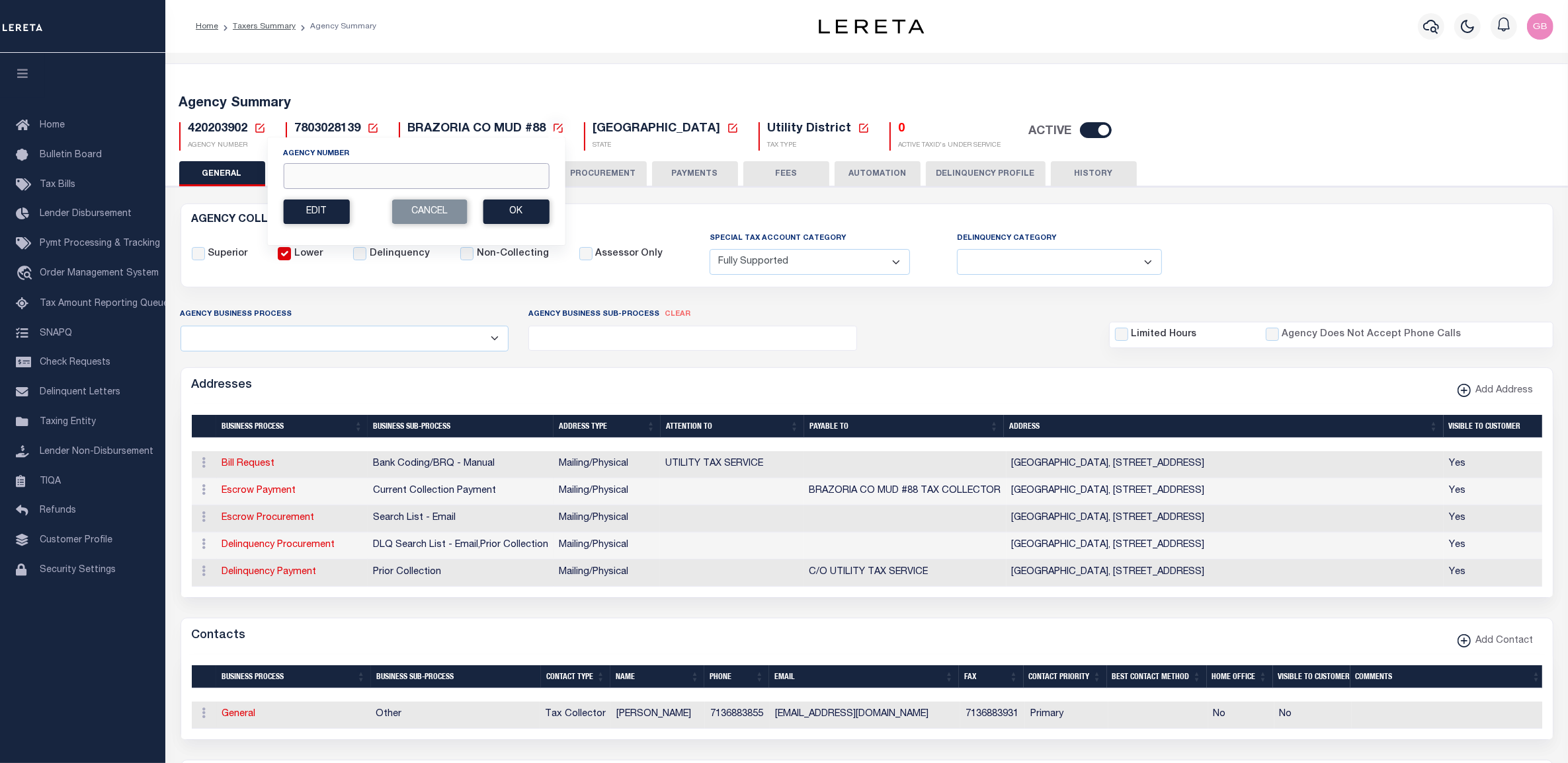
click at [322, 169] on input "Agency Number" at bounding box center [416, 176] width 266 height 26
type input "440080202"
click at [523, 219] on button "Ok" at bounding box center [515, 211] width 66 height 24
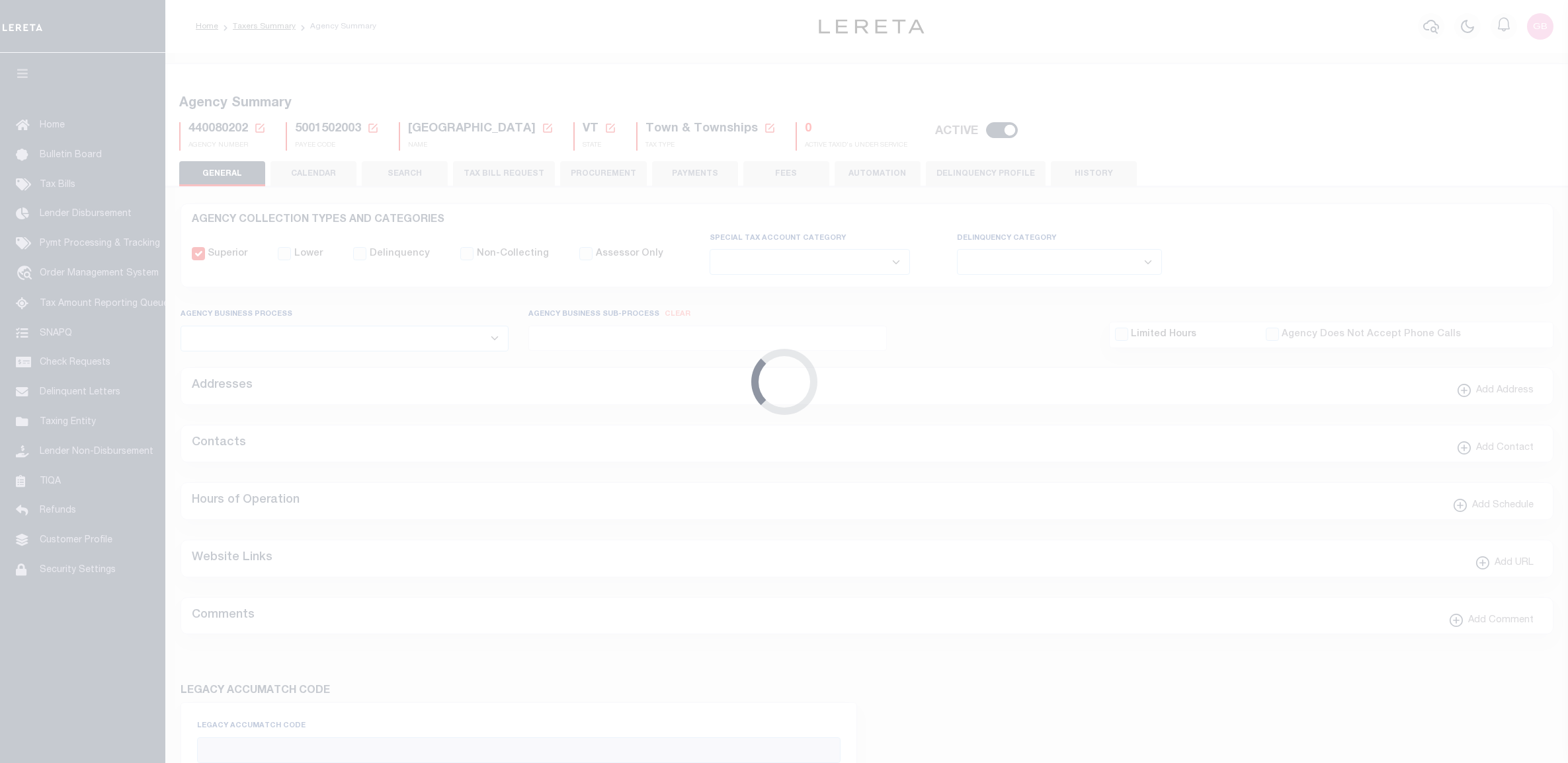
select select
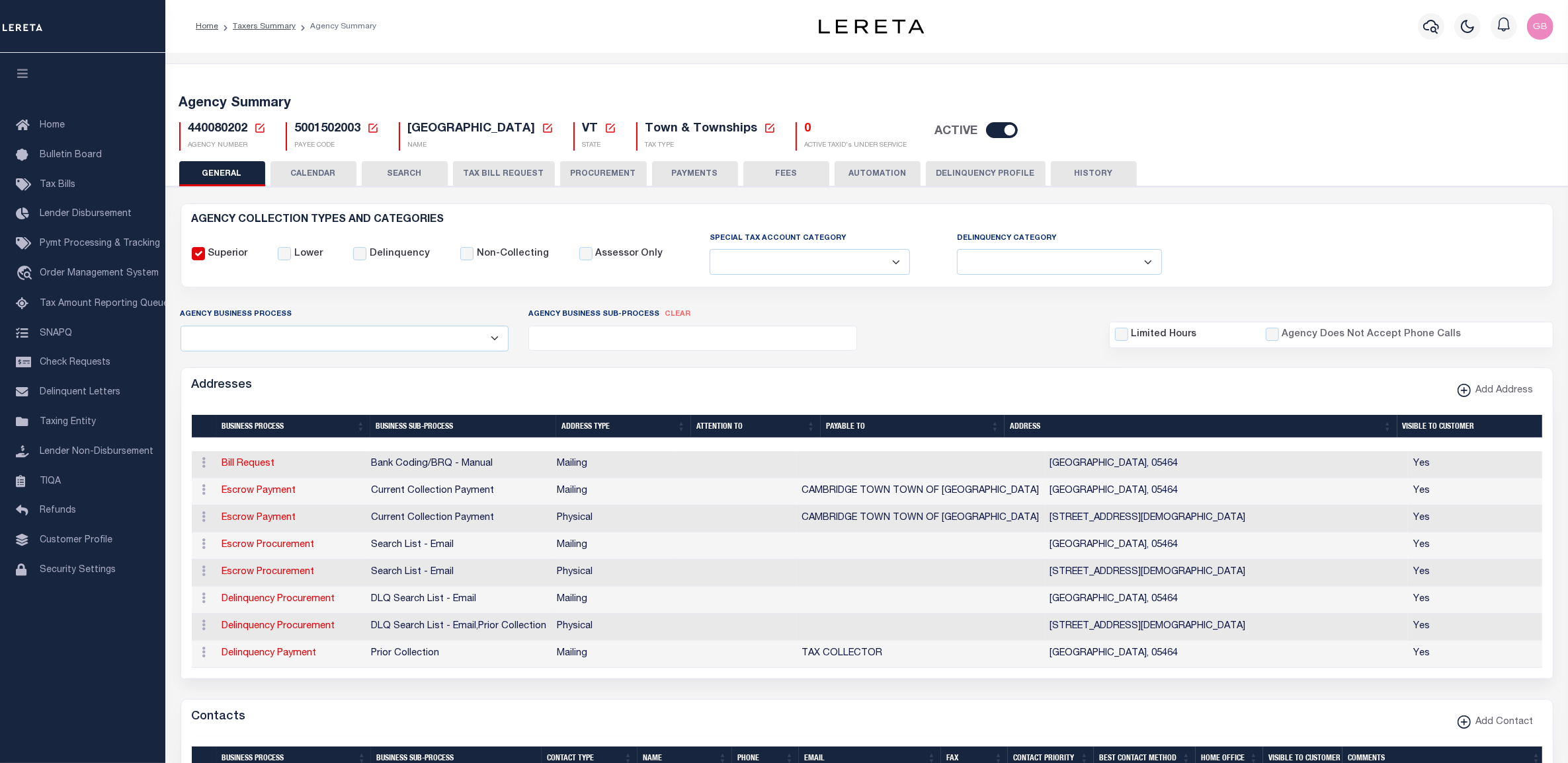
click at [256, 129] on icon at bounding box center [259, 128] width 12 height 12
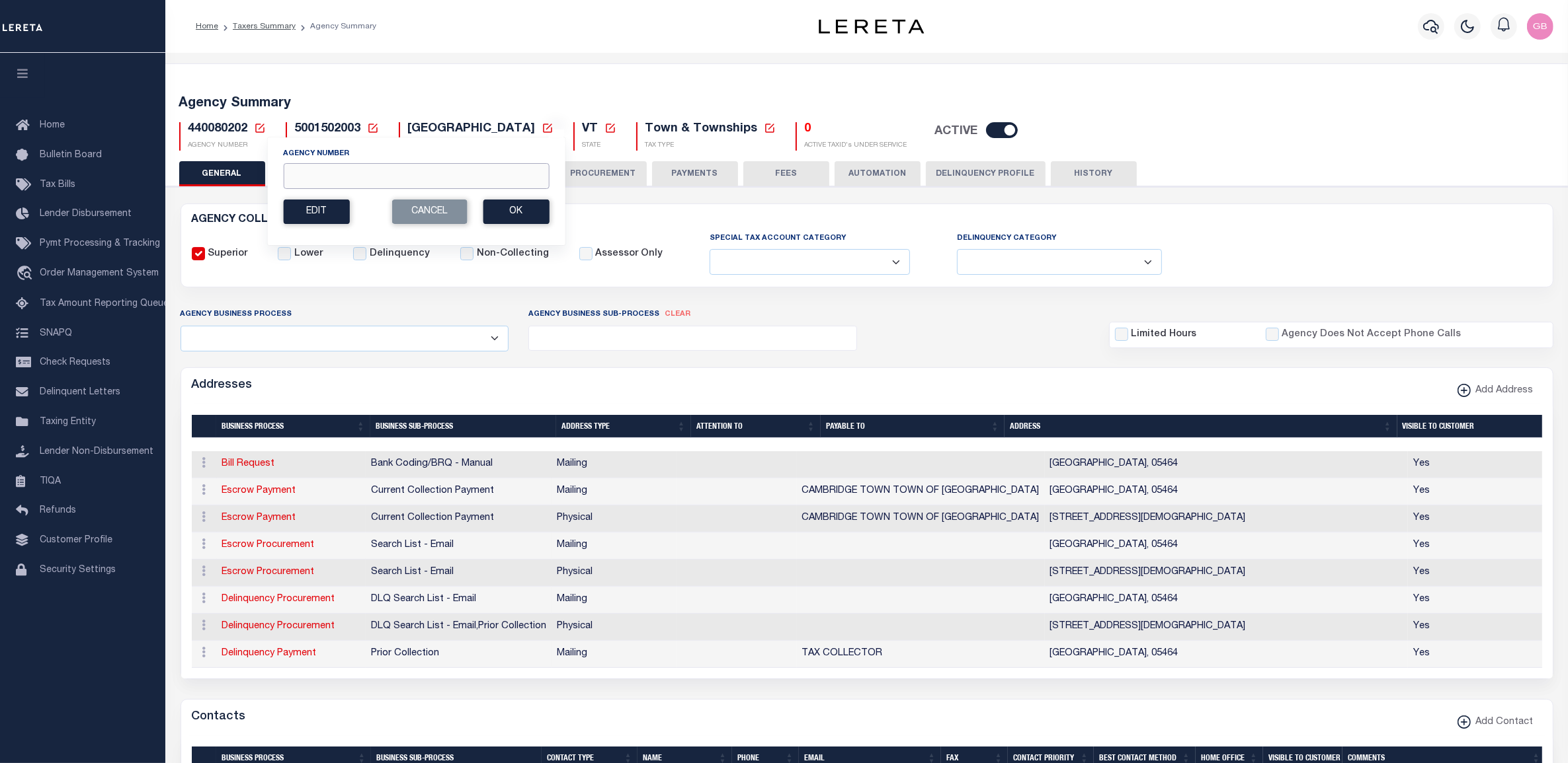
click at [351, 173] on input "Agency Number" at bounding box center [416, 176] width 266 height 26
type input "420360907"
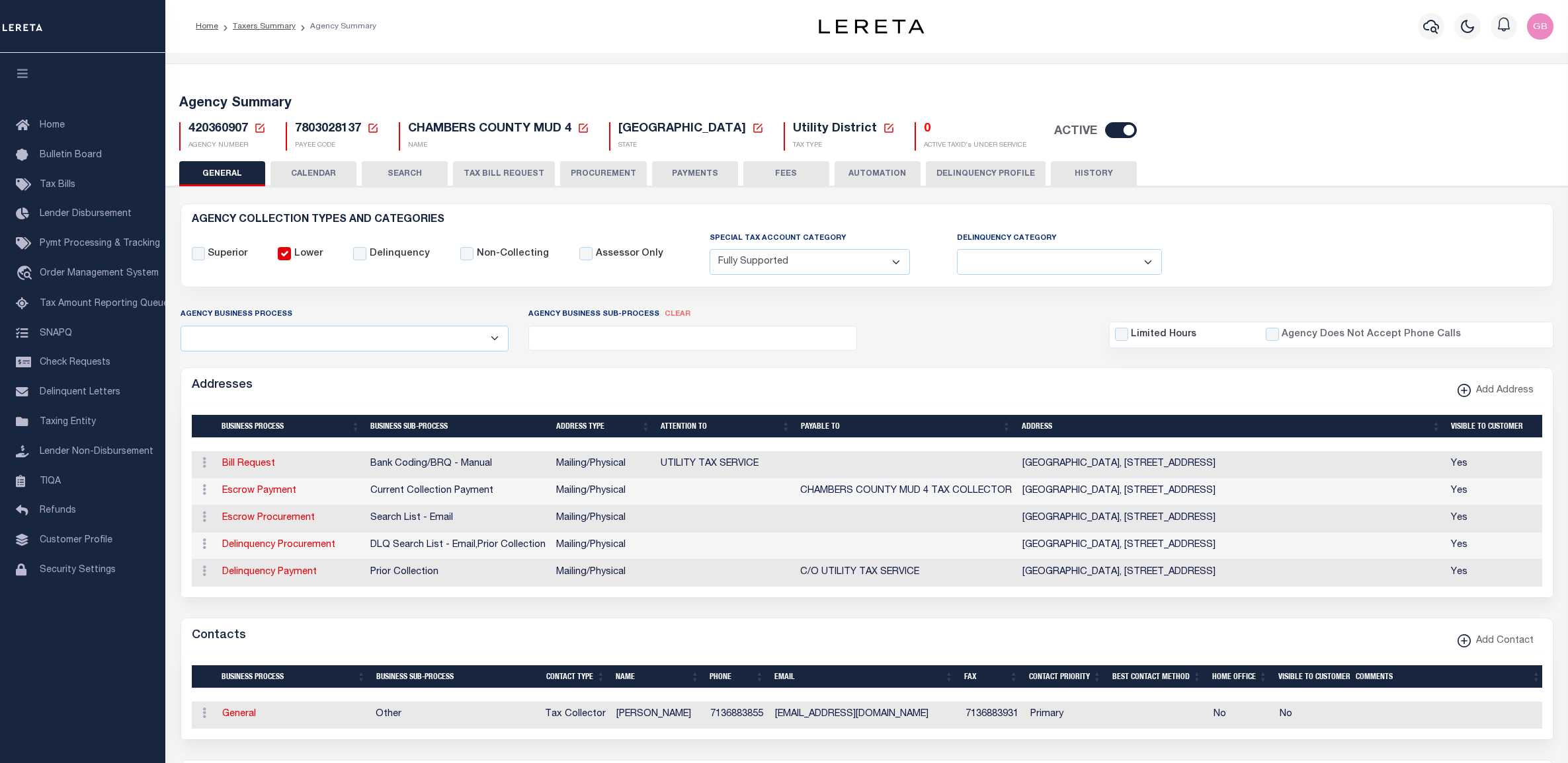
select select "1"
select select
click at [255, 126] on icon at bounding box center [259, 128] width 9 height 9
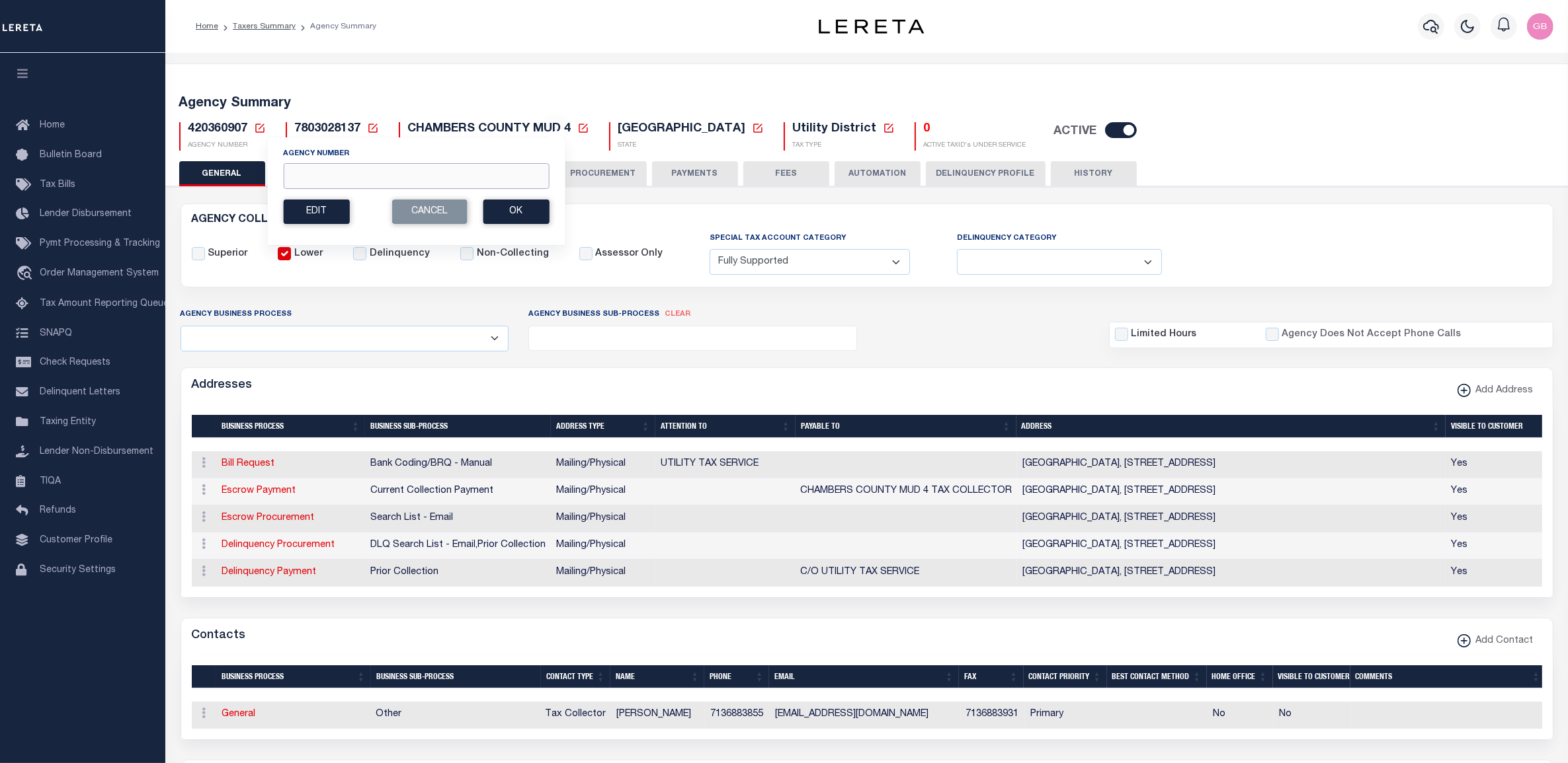
click at [347, 172] on input "Agency Number" at bounding box center [416, 176] width 266 height 26
type input "180020215"
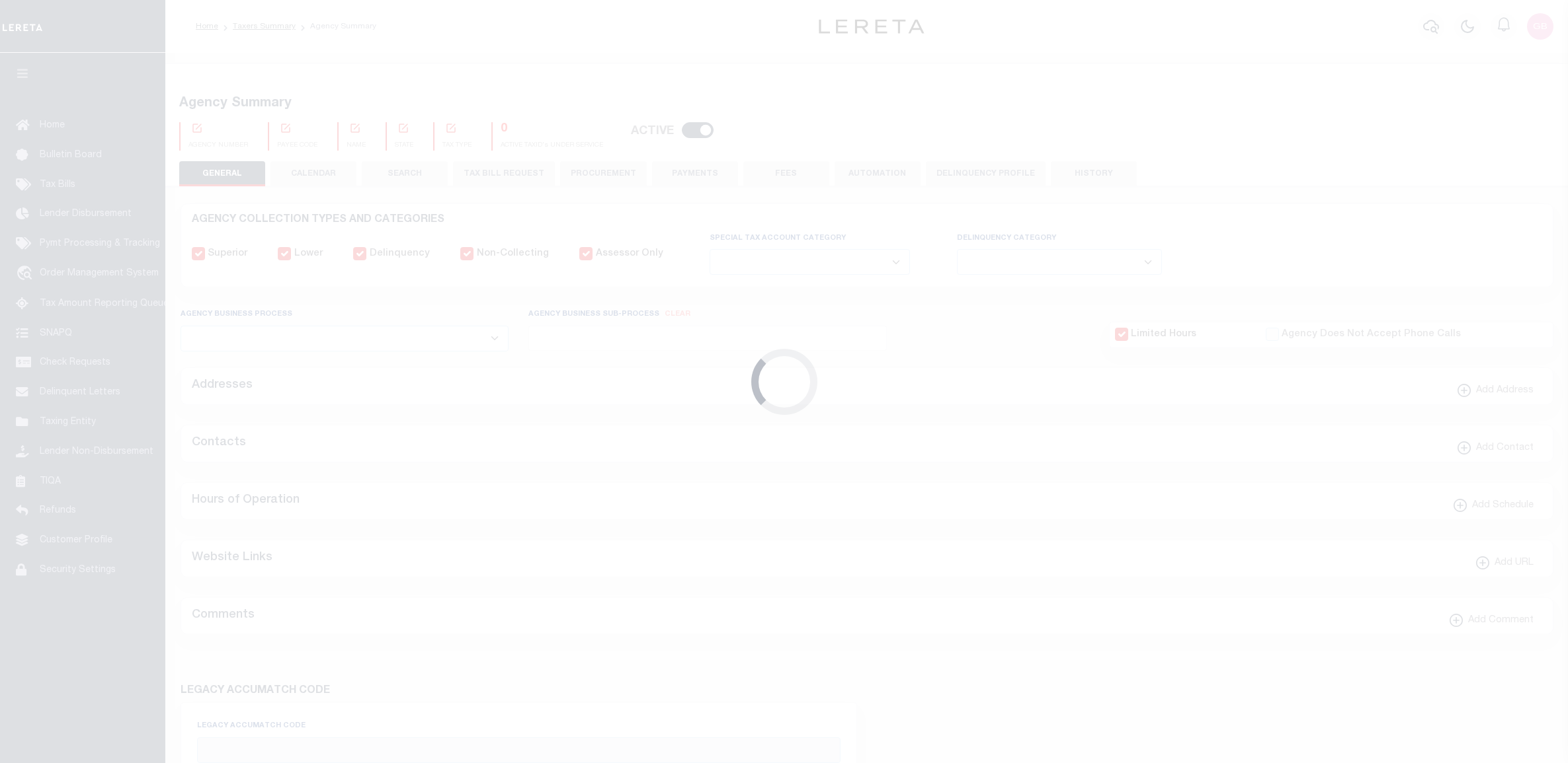
select select
checkbox input "false"
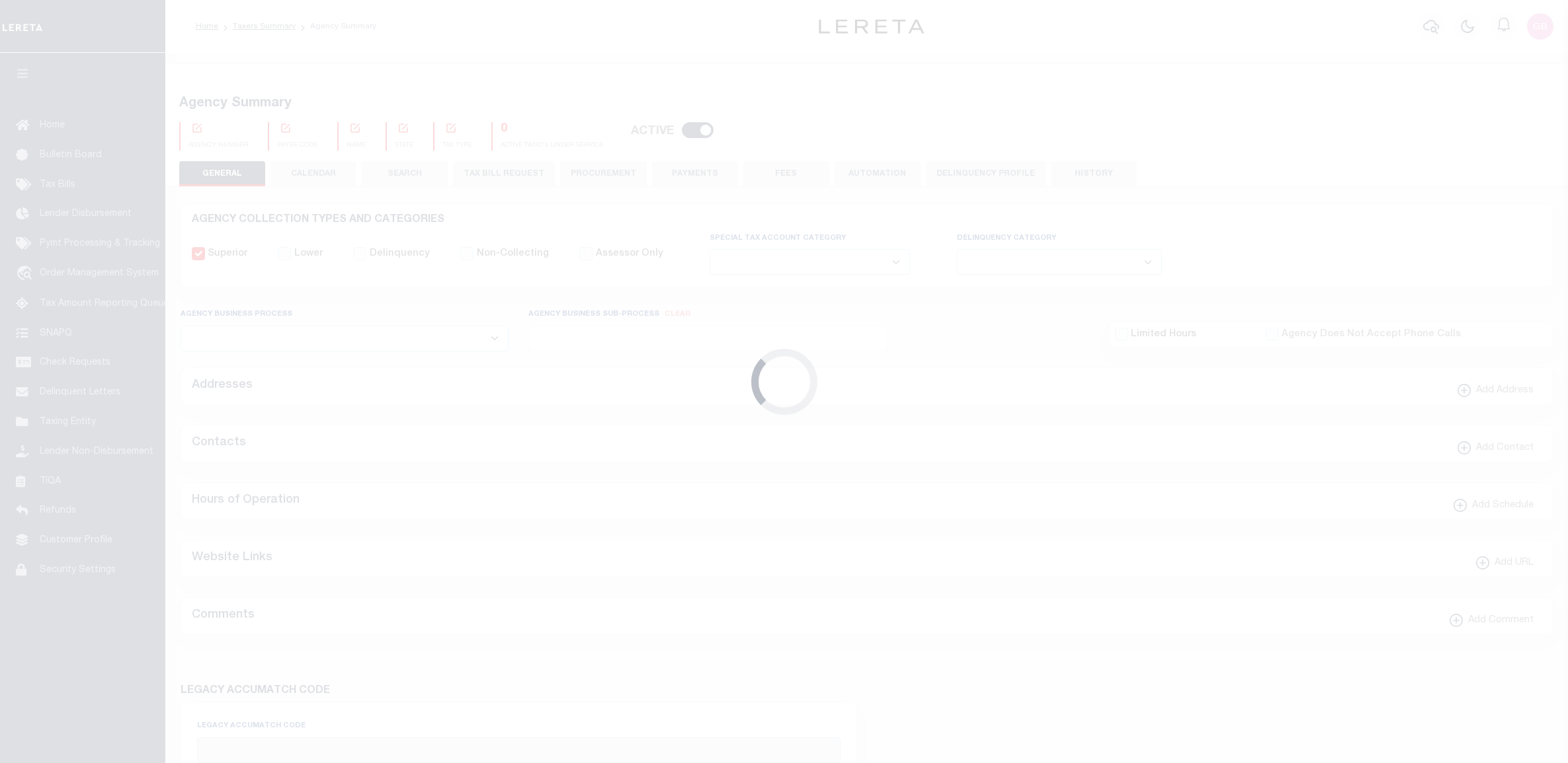
checkbox input "false"
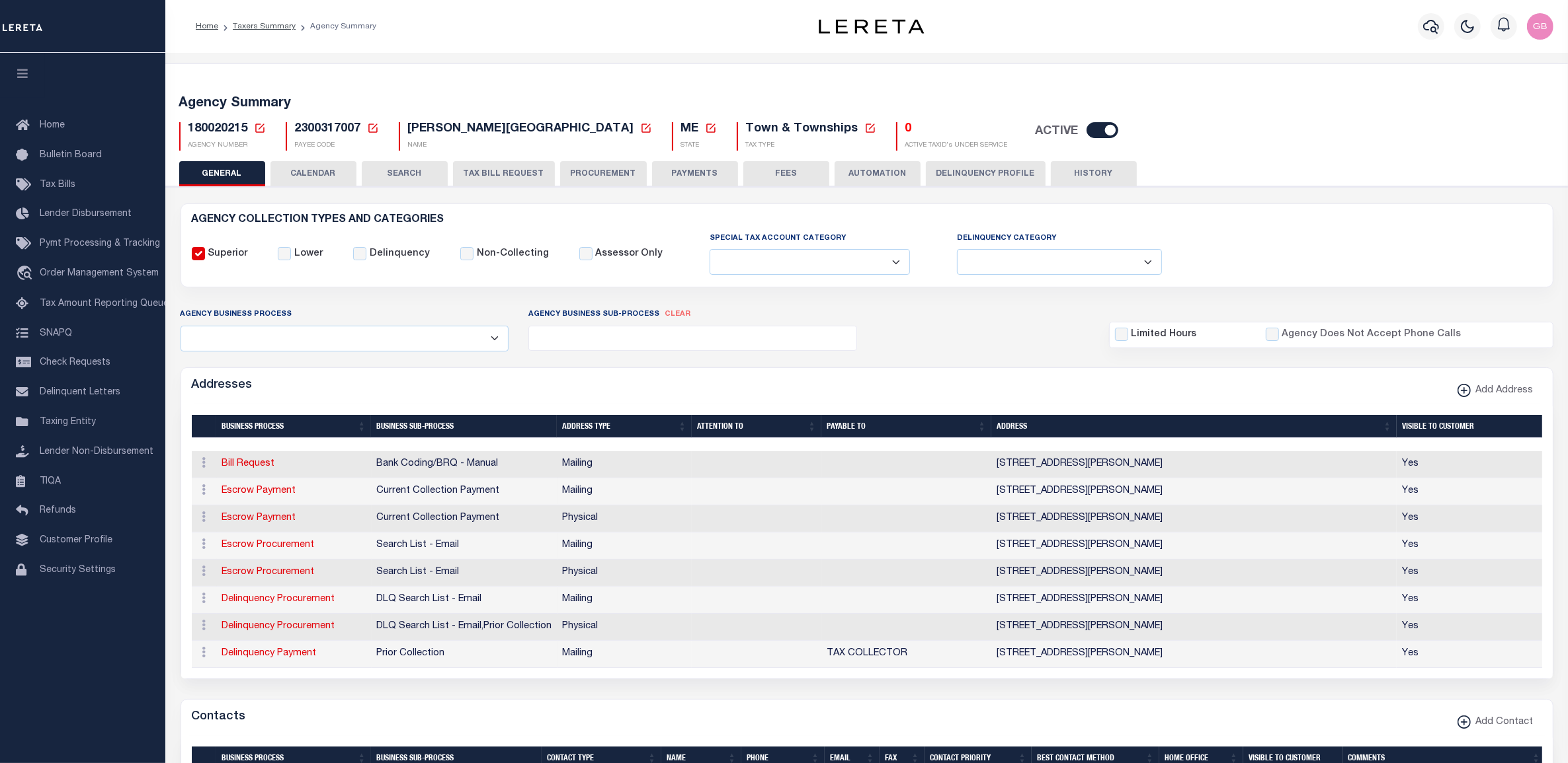
click at [1090, 175] on button "HISTORY" at bounding box center [1094, 174] width 86 height 25
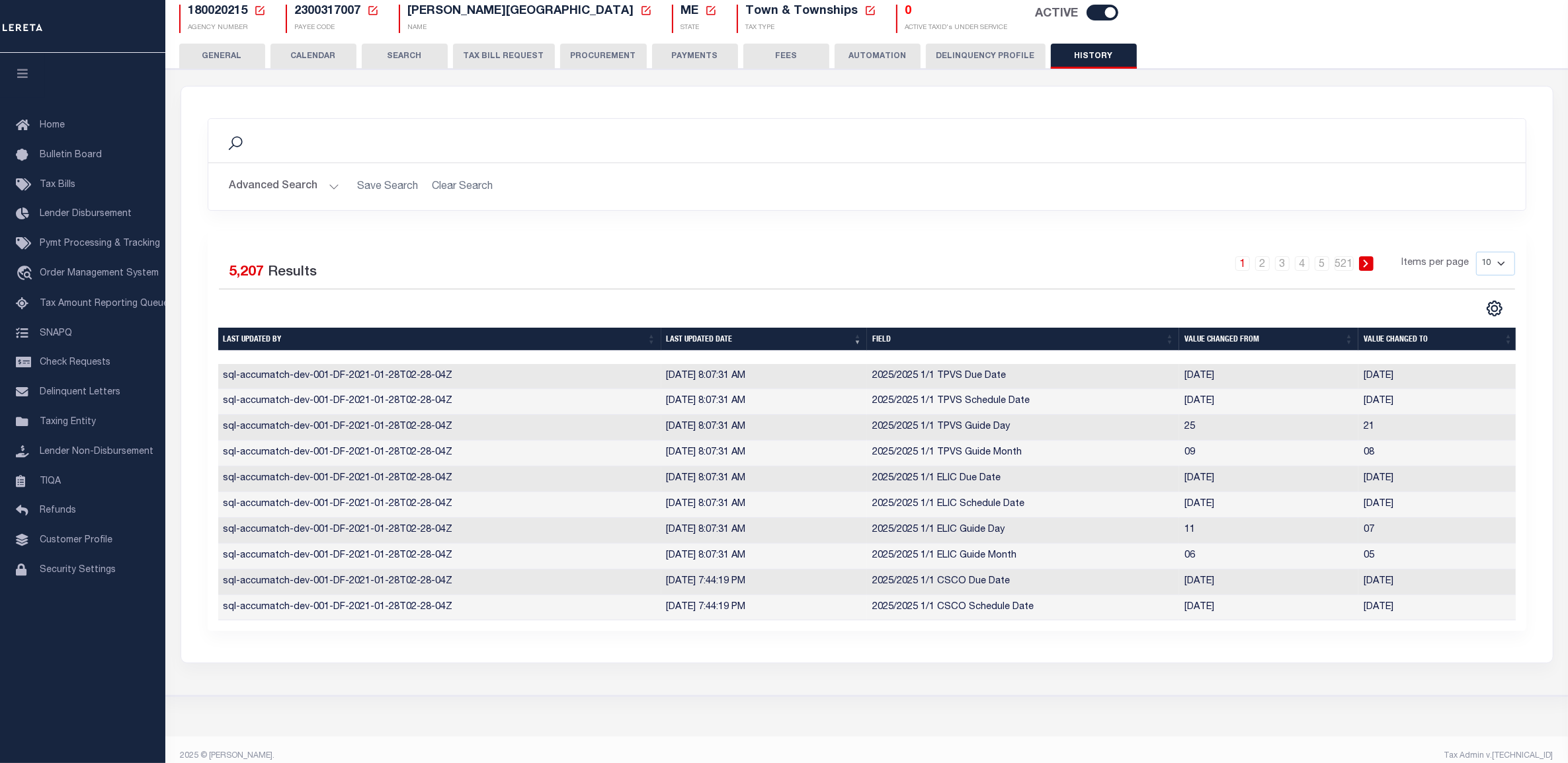
scroll to position [142, 0]
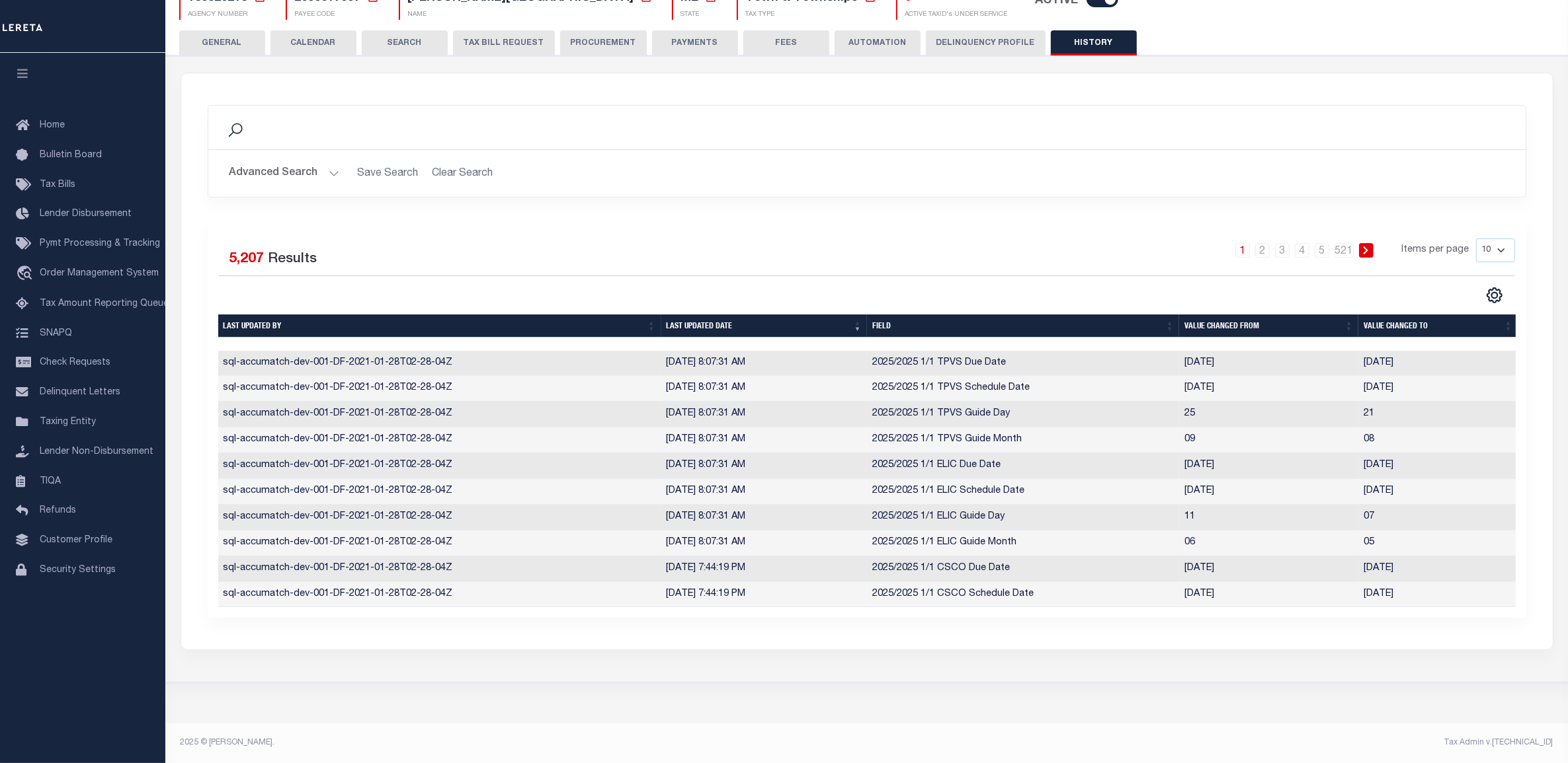
drag, startPoint x: 1498, startPoint y: 238, endPoint x: 1496, endPoint y: 248, distance: 10.2
click at [1498, 238] on select "10 25 50 100" at bounding box center [1496, 250] width 39 height 24
select select "100"
click at [1476, 238] on select "10 25 50 100" at bounding box center [1496, 250] width 39 height 24
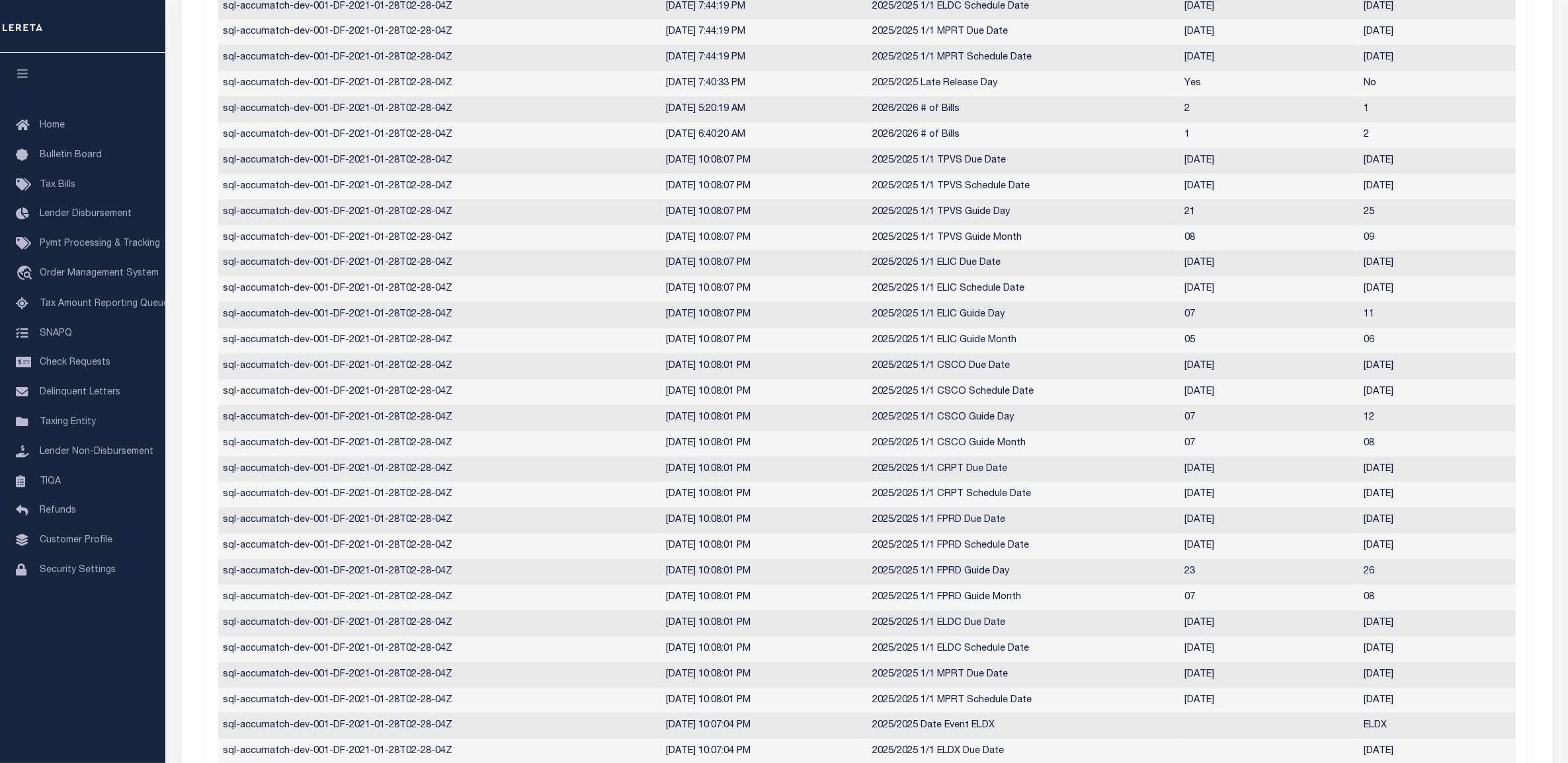
scroll to position [0, 0]
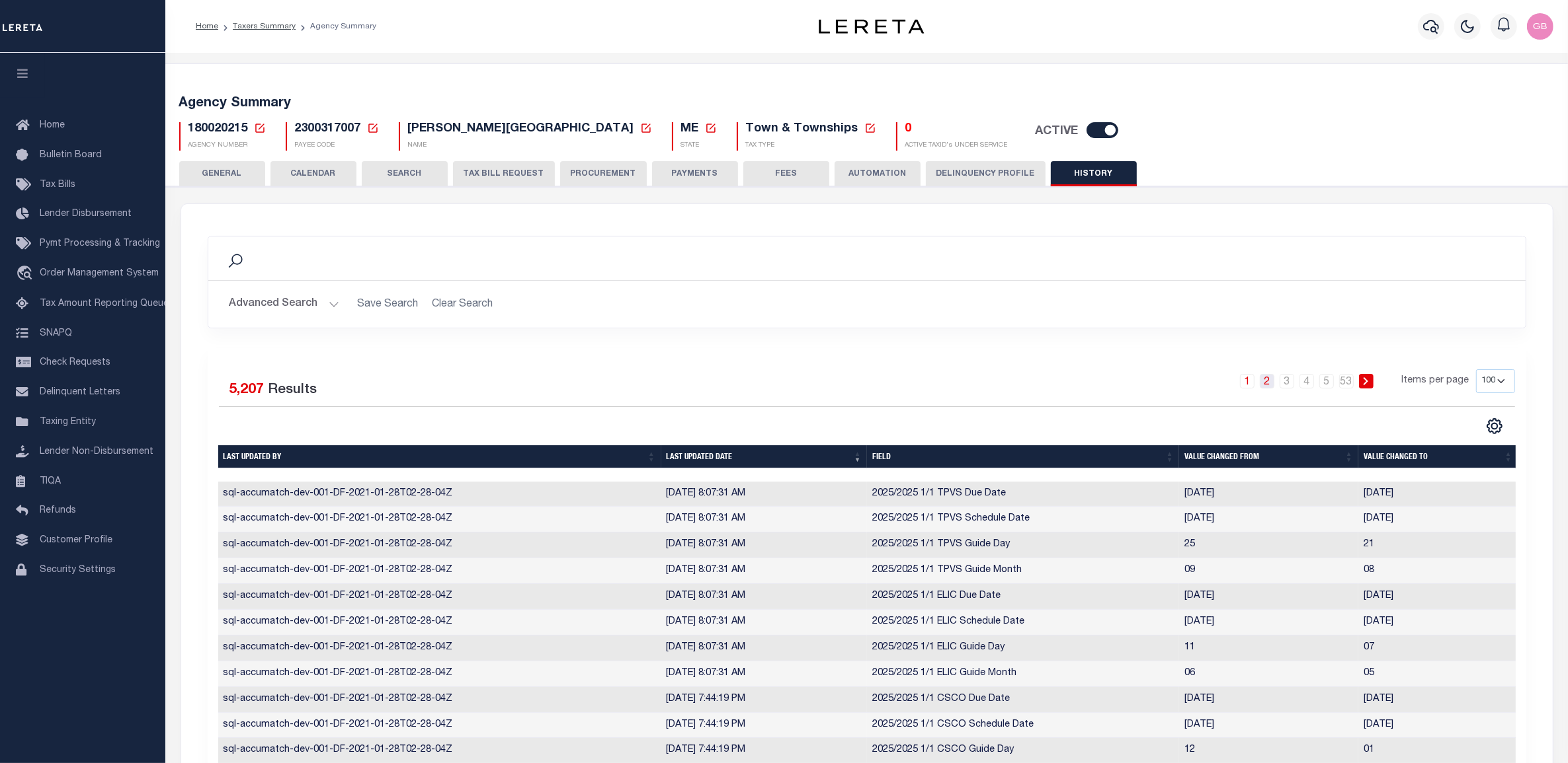
click at [1270, 381] on link "2" at bounding box center [1267, 381] width 15 height 15
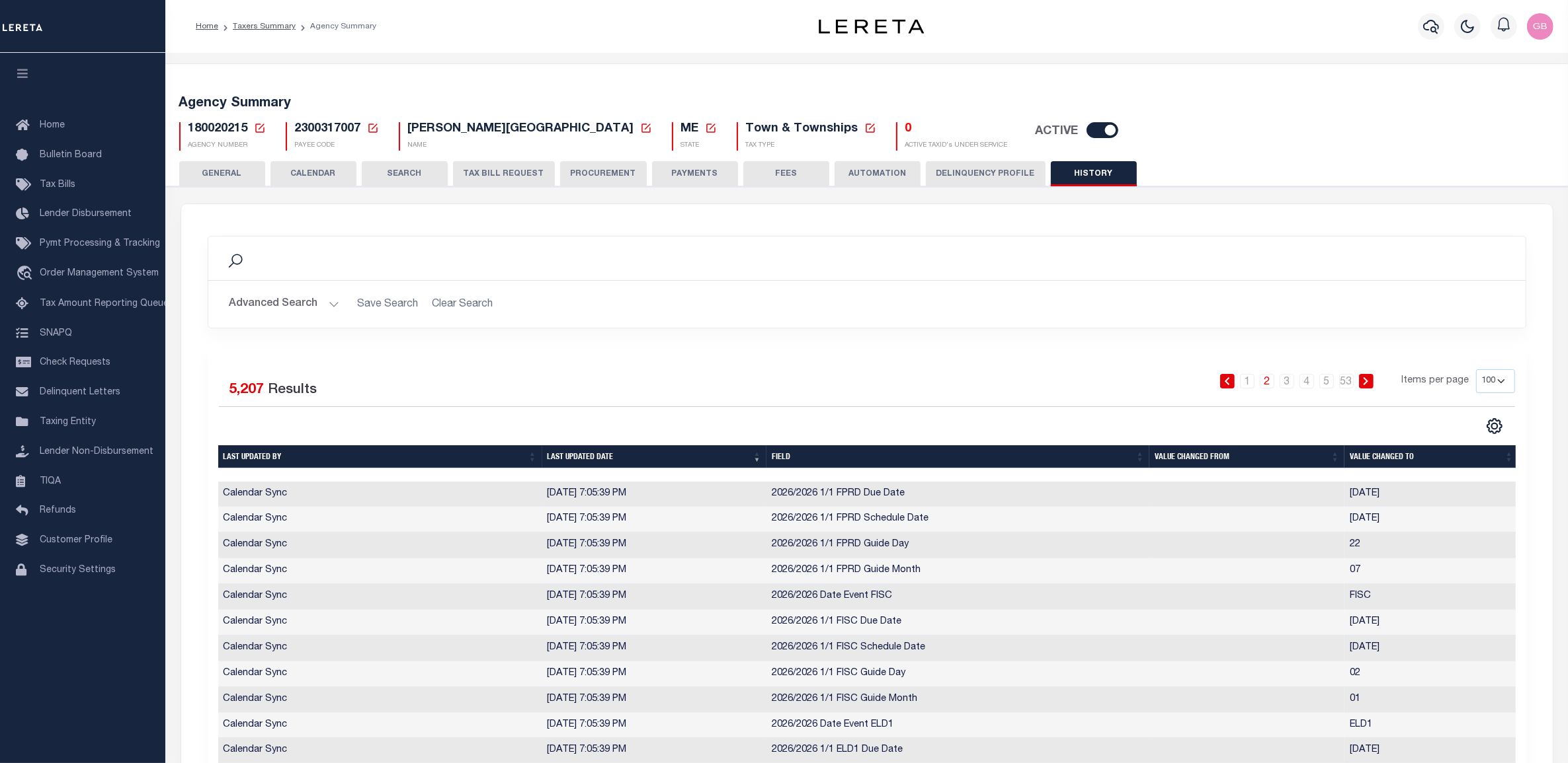
click at [938, 458] on th "Field" at bounding box center [957, 457] width 383 height 23
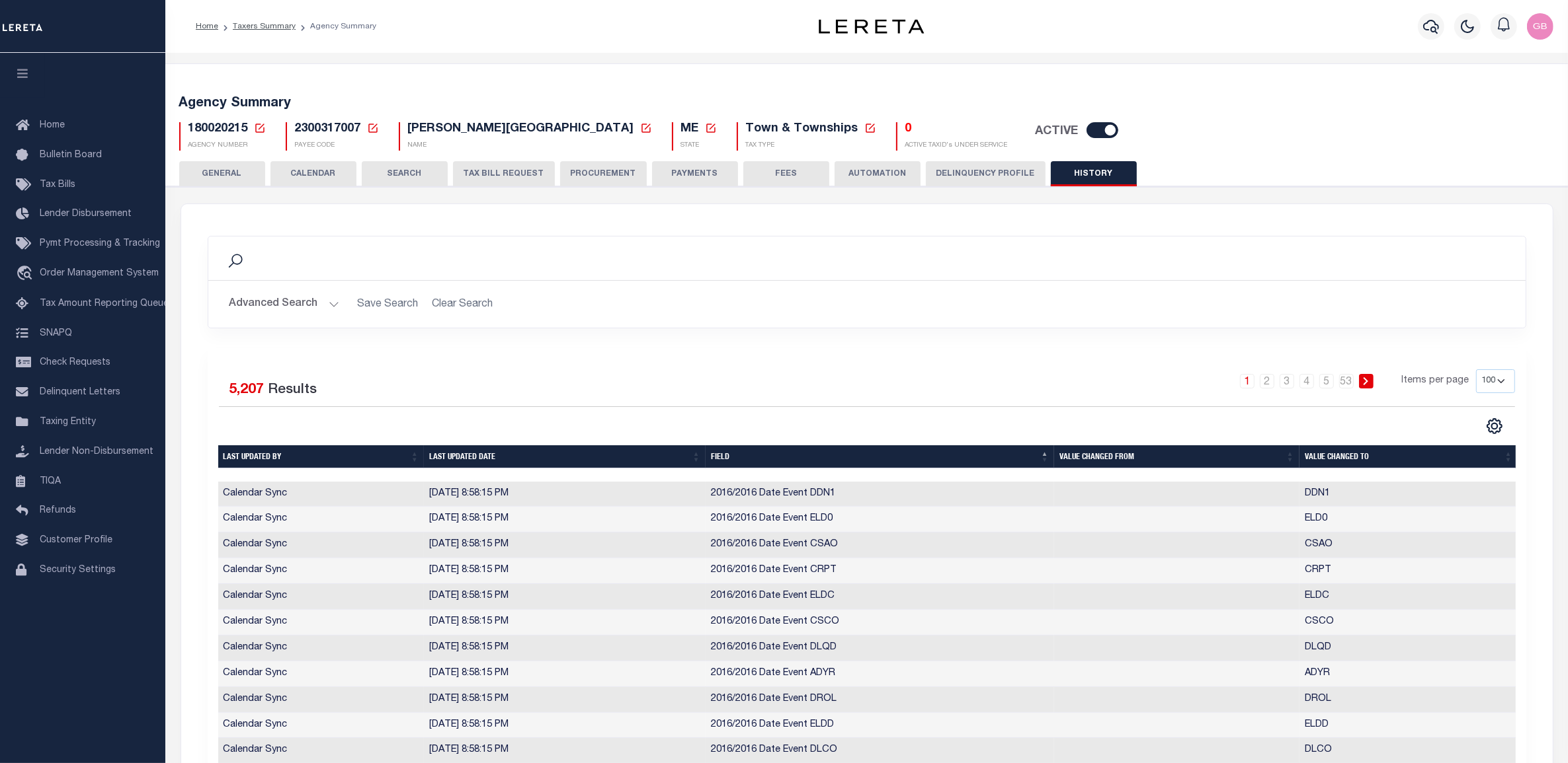
click at [325, 459] on th "Last updated by" at bounding box center [321, 457] width 207 height 23
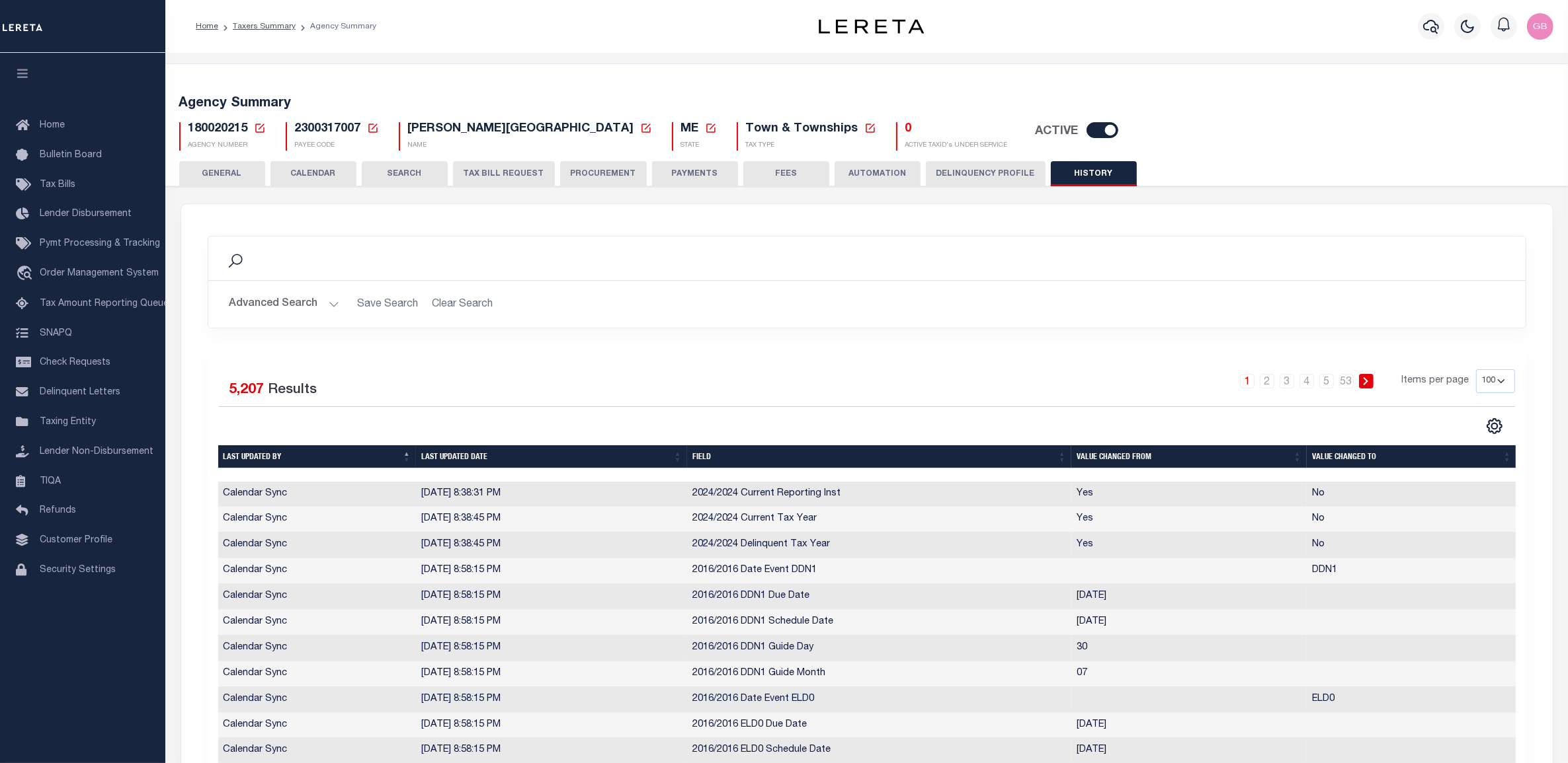
click at [324, 459] on th "Last updated by" at bounding box center [317, 457] width 198 height 23
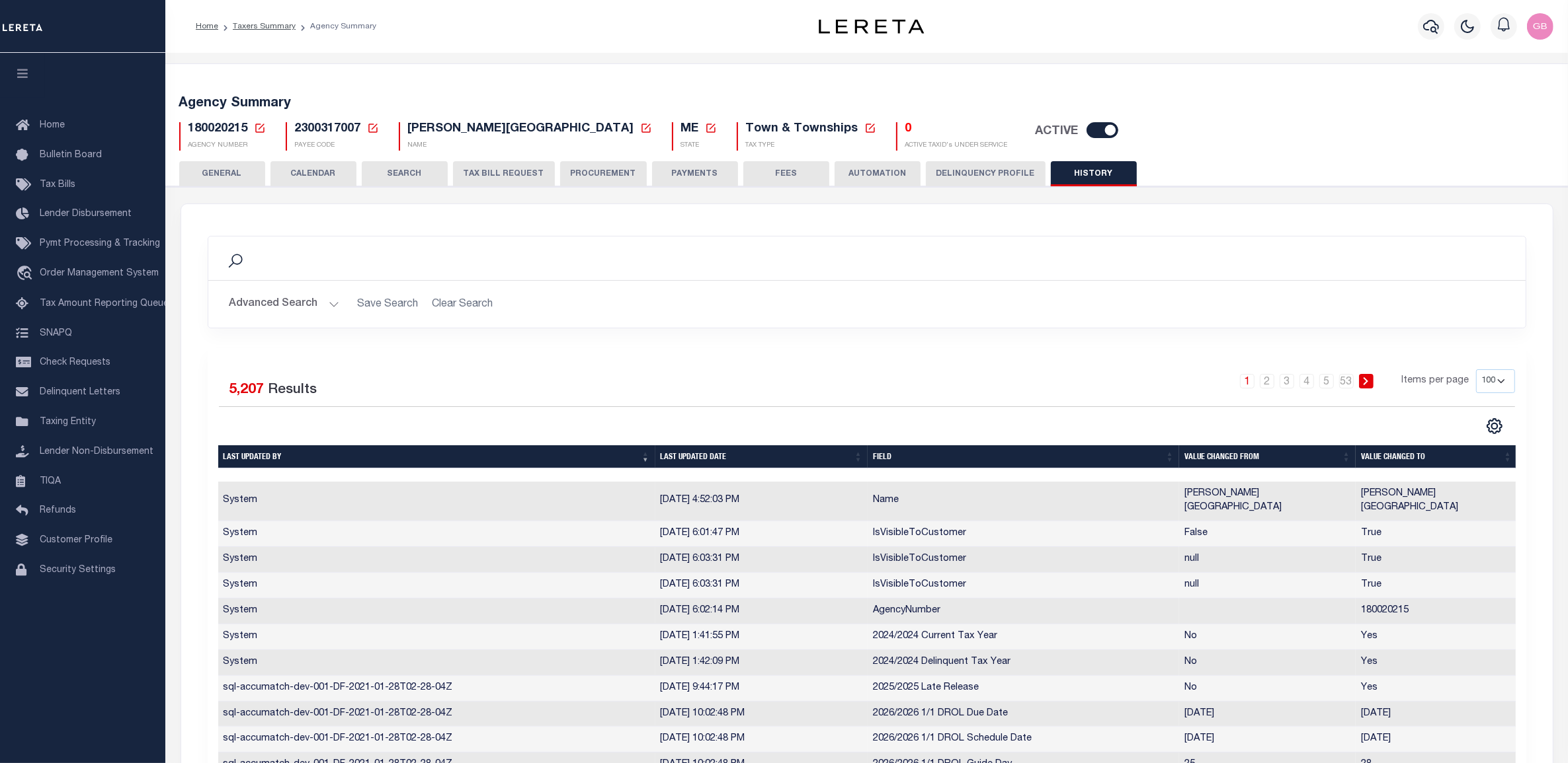
click at [261, 130] on icon at bounding box center [259, 128] width 12 height 12
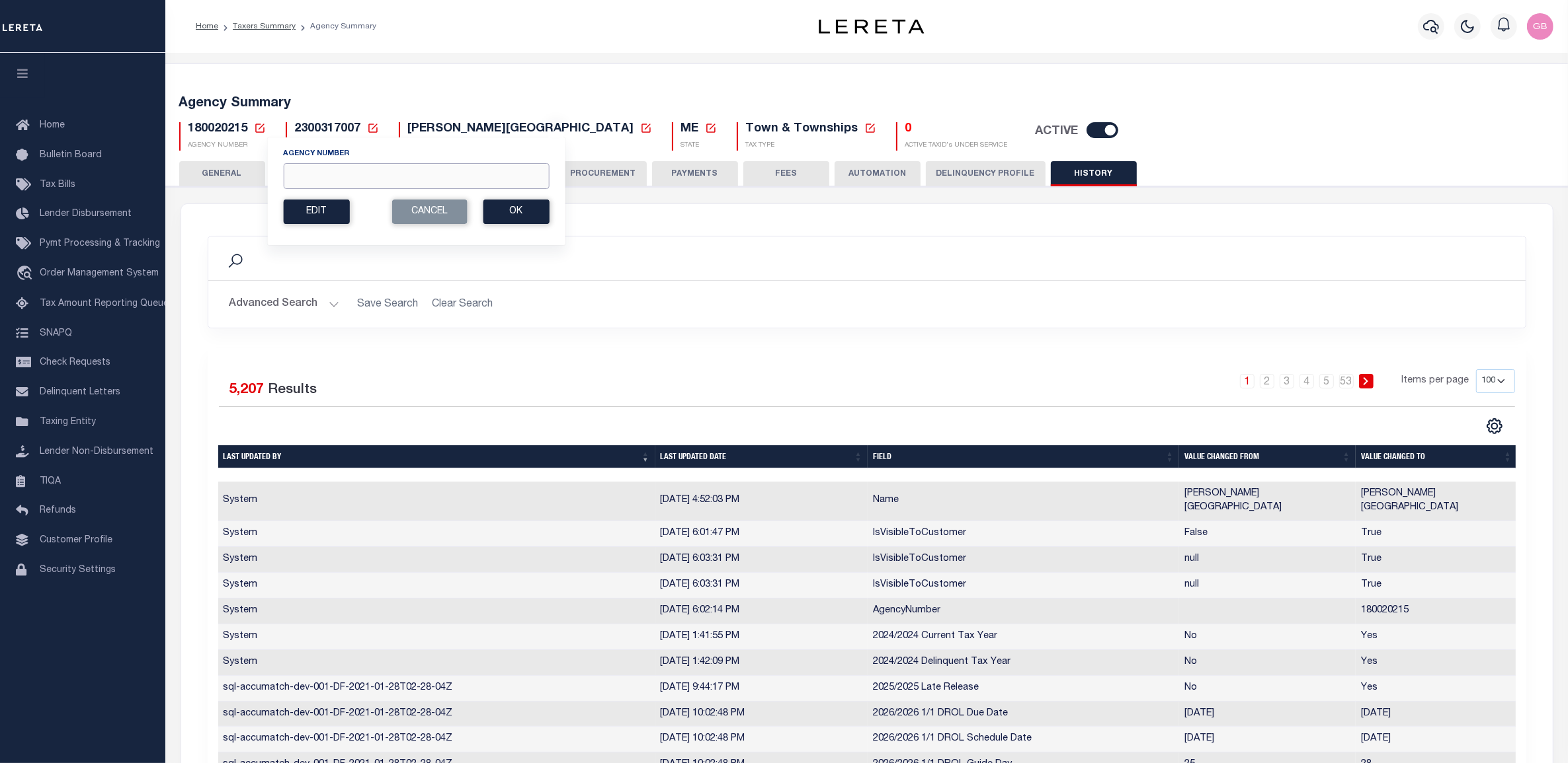
click at [328, 181] on input "Agency Number" at bounding box center [416, 176] width 266 height 26
type input "450810203"
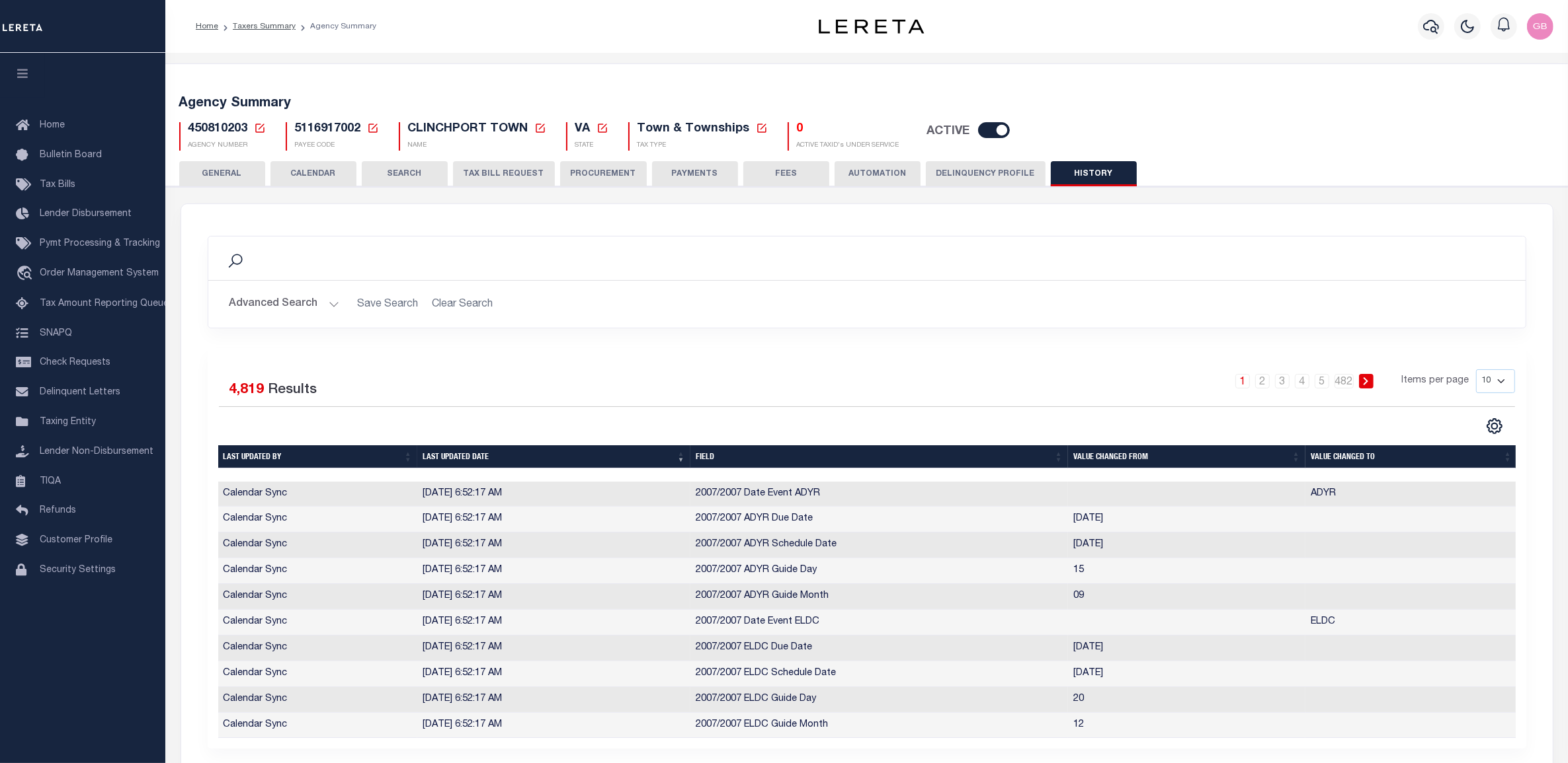
drag, startPoint x: 239, startPoint y: 177, endPoint x: 705, endPoint y: 375, distance: 506.3
click at [238, 177] on button "GENERAL" at bounding box center [223, 174] width 86 height 25
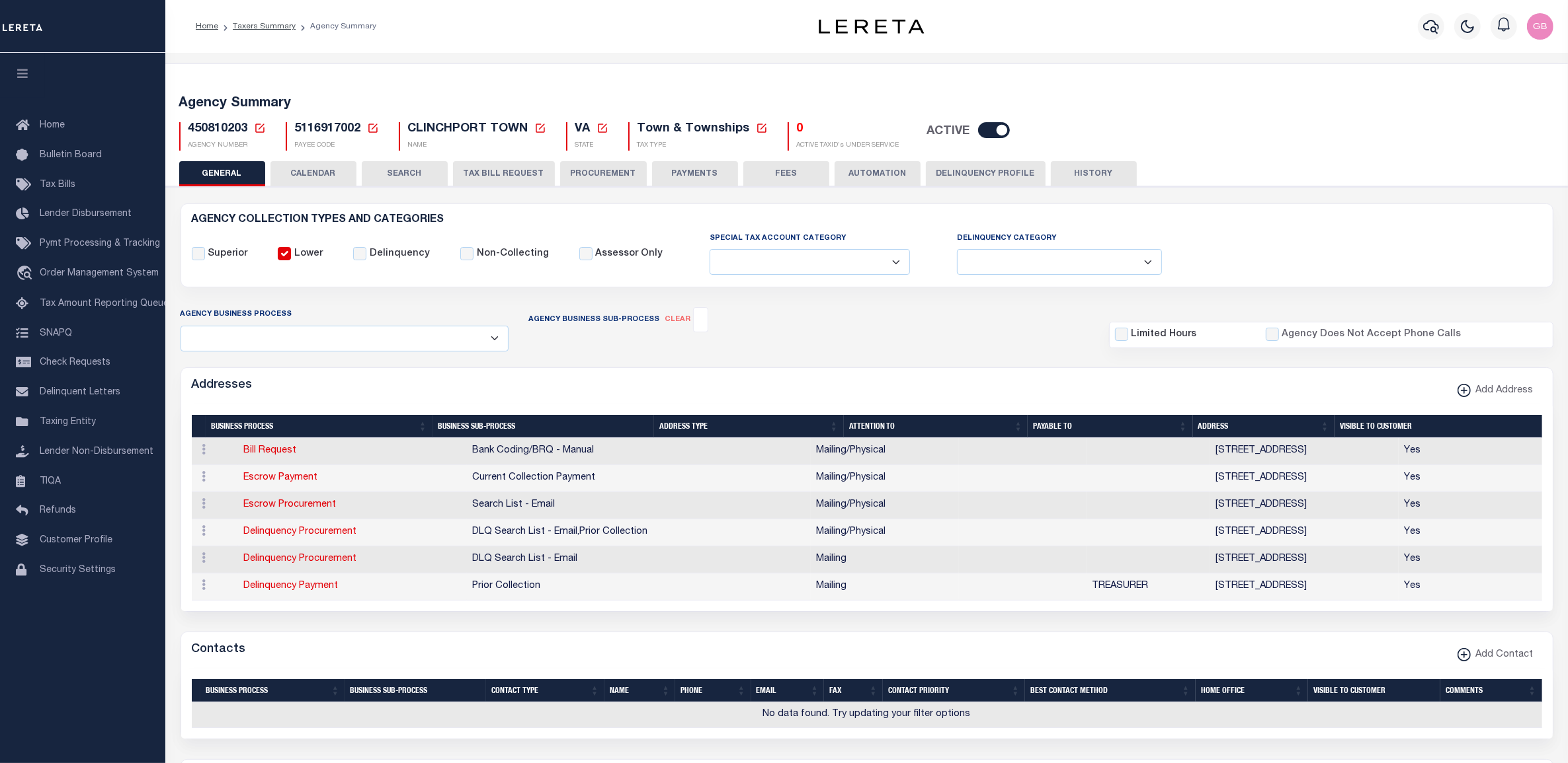
drag, startPoint x: 255, startPoint y: 123, endPoint x: 252, endPoint y: 133, distance: 10.4
click at [255, 123] on icon at bounding box center [259, 128] width 12 height 12
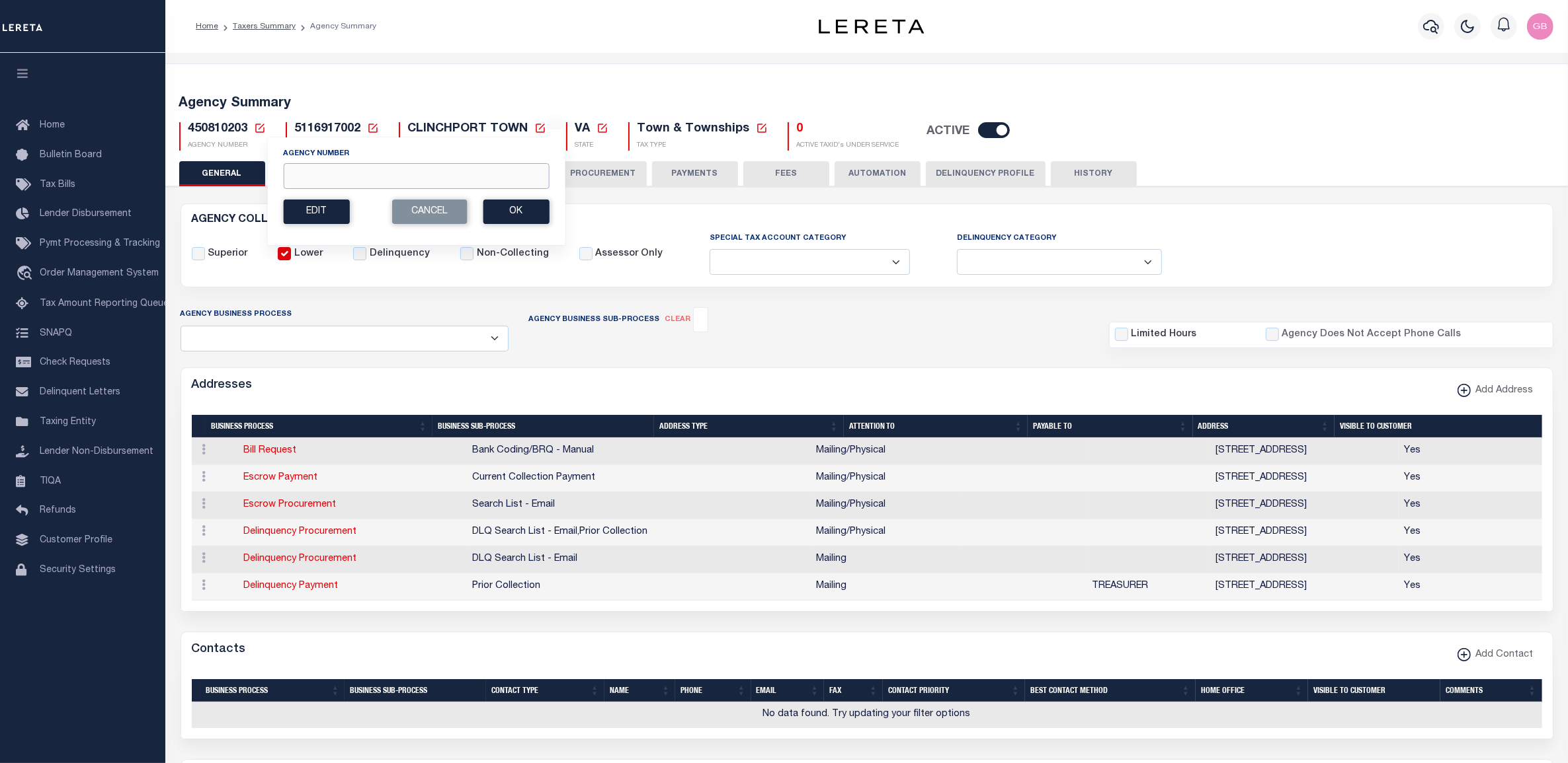
click at [387, 180] on input "Agency Number" at bounding box center [416, 176] width 266 height 26
type input "420360907"
click at [519, 210] on button "Ok" at bounding box center [515, 211] width 66 height 24
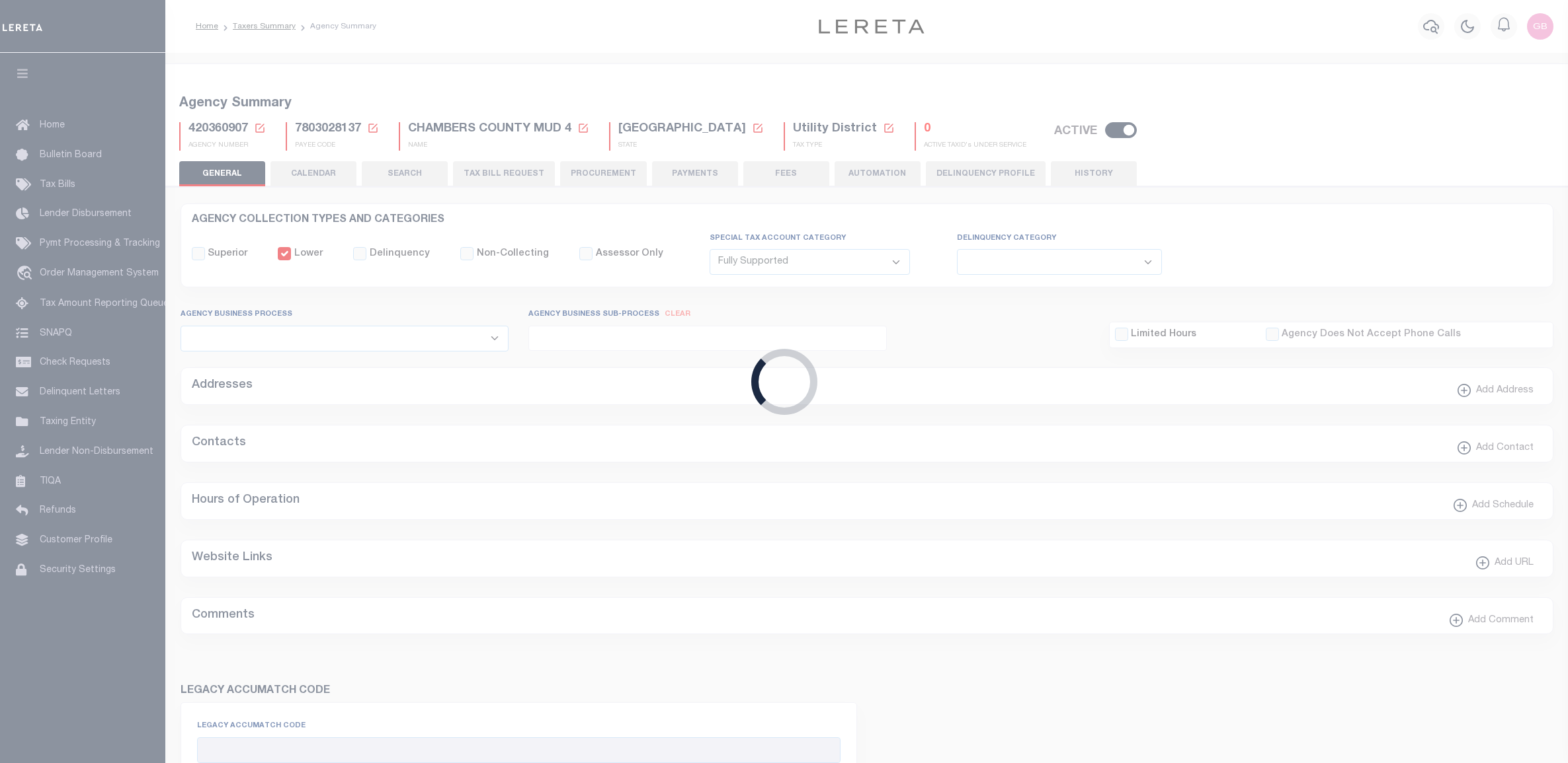
select select "1"
select select
